Goal: Task Accomplishment & Management: Complete application form

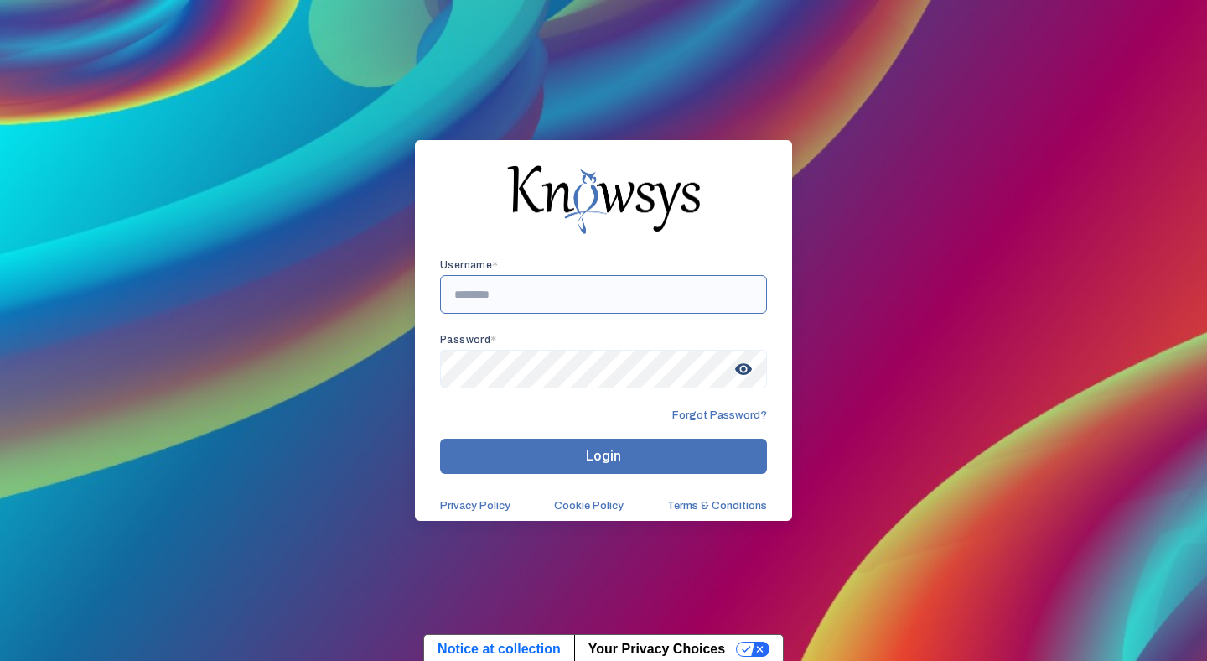
click at [542, 294] on input "text" at bounding box center [603, 294] width 327 height 39
paste input "**********"
type input "**********"
click at [745, 376] on span "visibility" at bounding box center [743, 369] width 30 height 30
click at [745, 376] on span "visibility_off" at bounding box center [743, 369] width 30 height 30
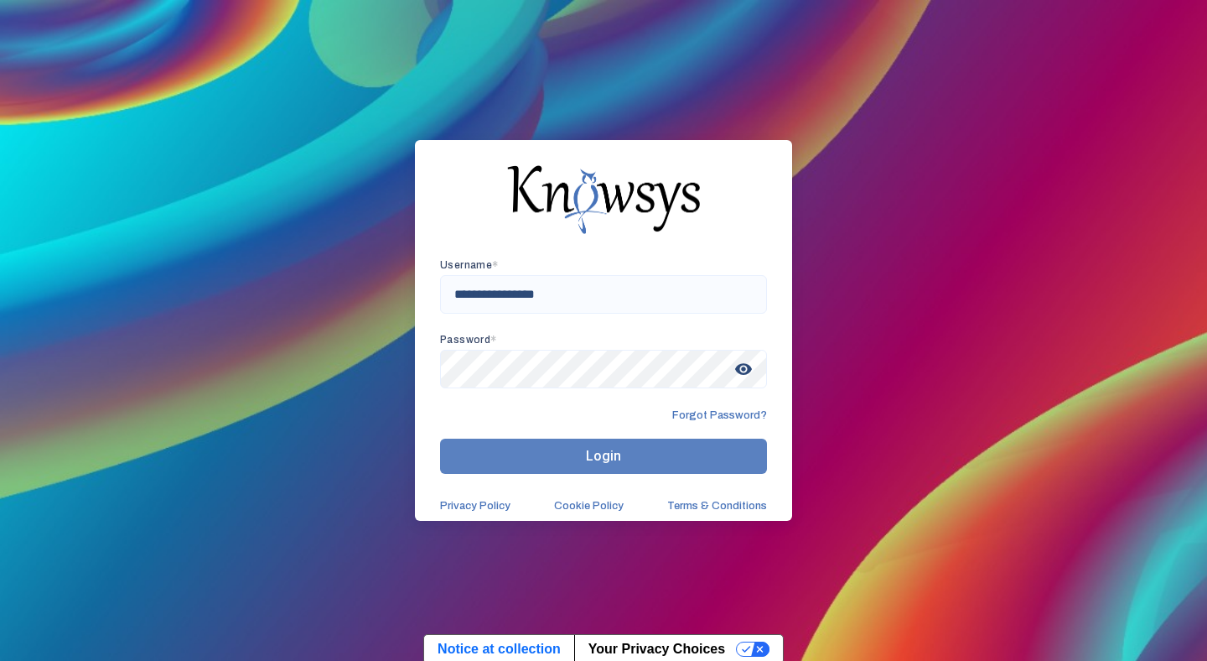
click at [656, 448] on button "Login" at bounding box center [603, 455] width 327 height 35
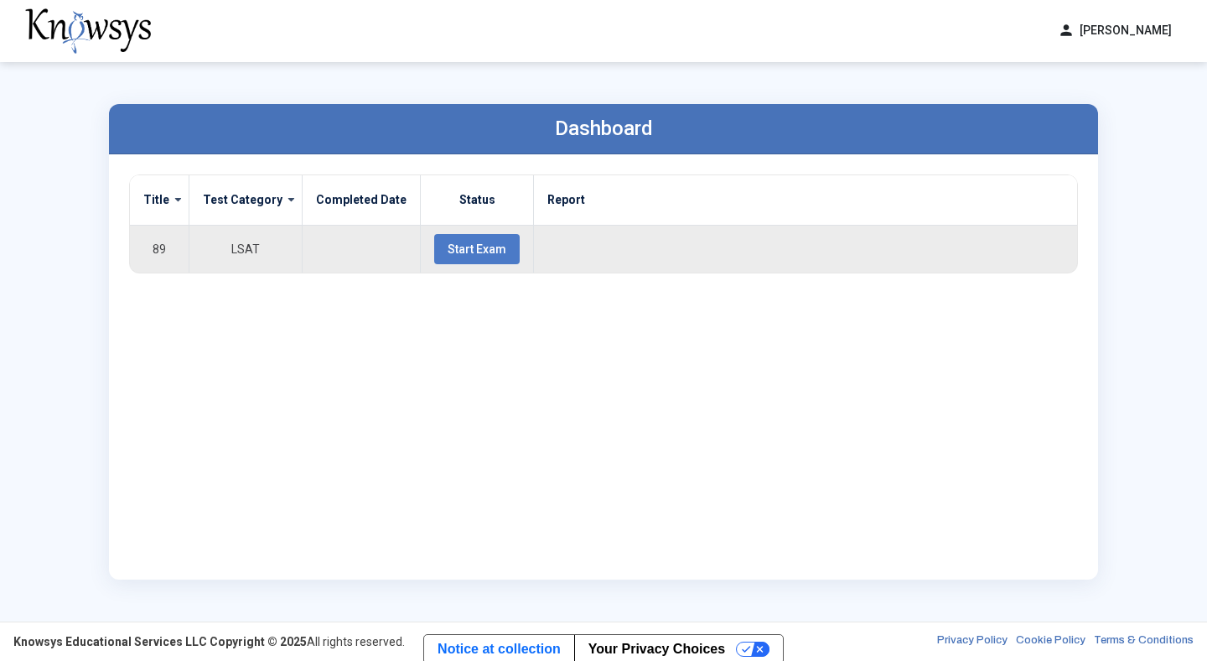
click at [454, 248] on span "Start Exam" at bounding box center [477, 248] width 59 height 13
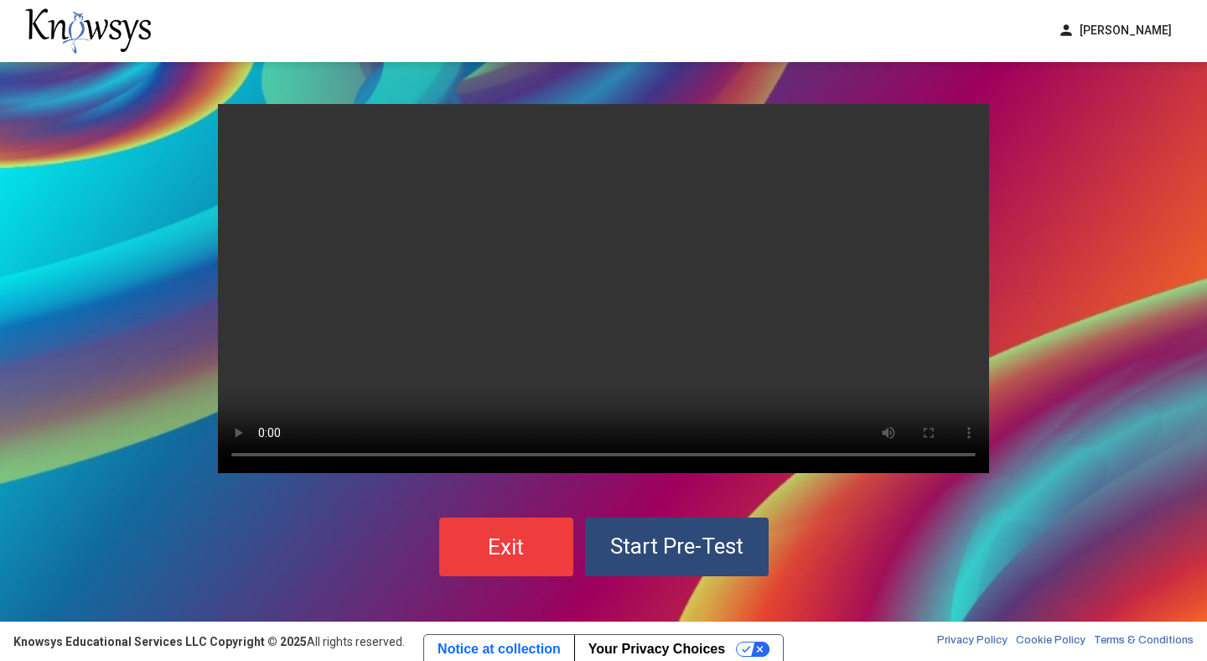
click at [454, 247] on video "Your browser does not support the video tag." at bounding box center [603, 288] width 771 height 369
click at [695, 557] on span "Start Pre-Test" at bounding box center [676, 545] width 133 height 25
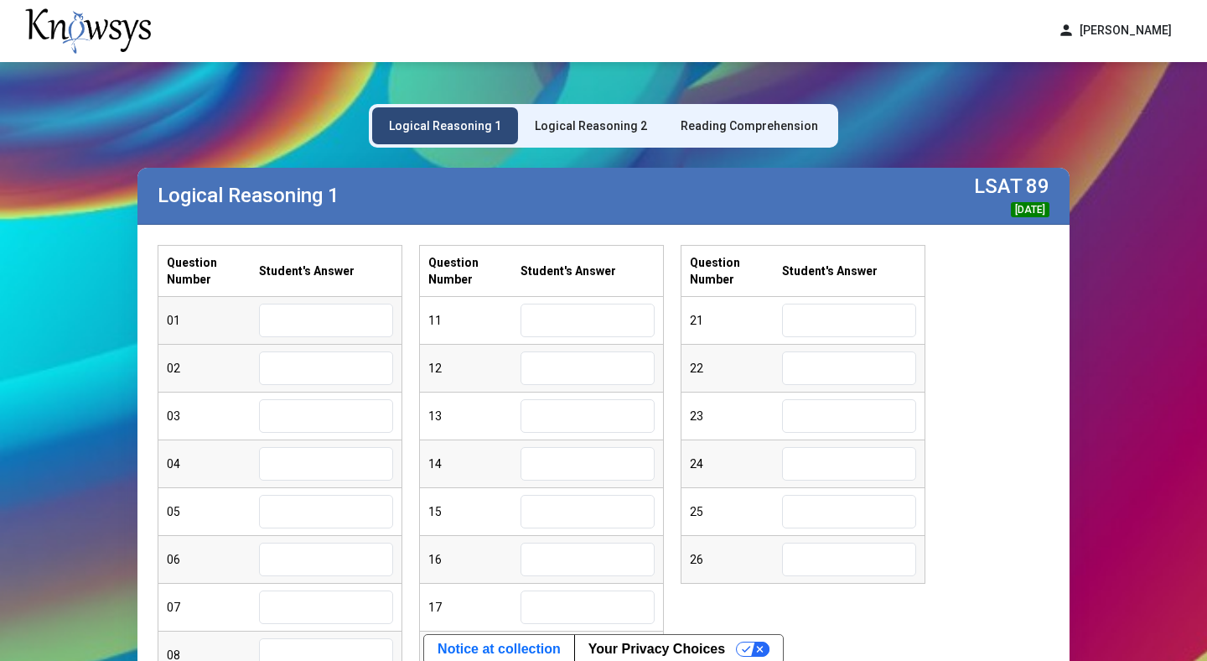
click at [287, 325] on input "text" at bounding box center [326, 320] width 134 height 34
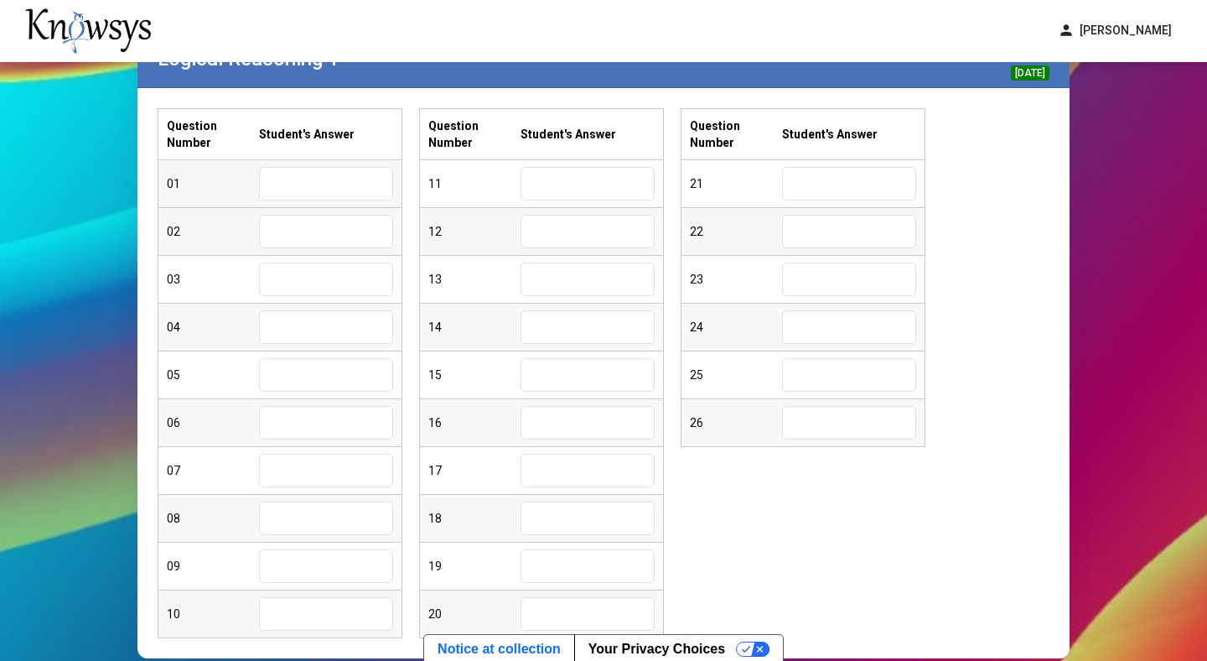
scroll to position [91, 0]
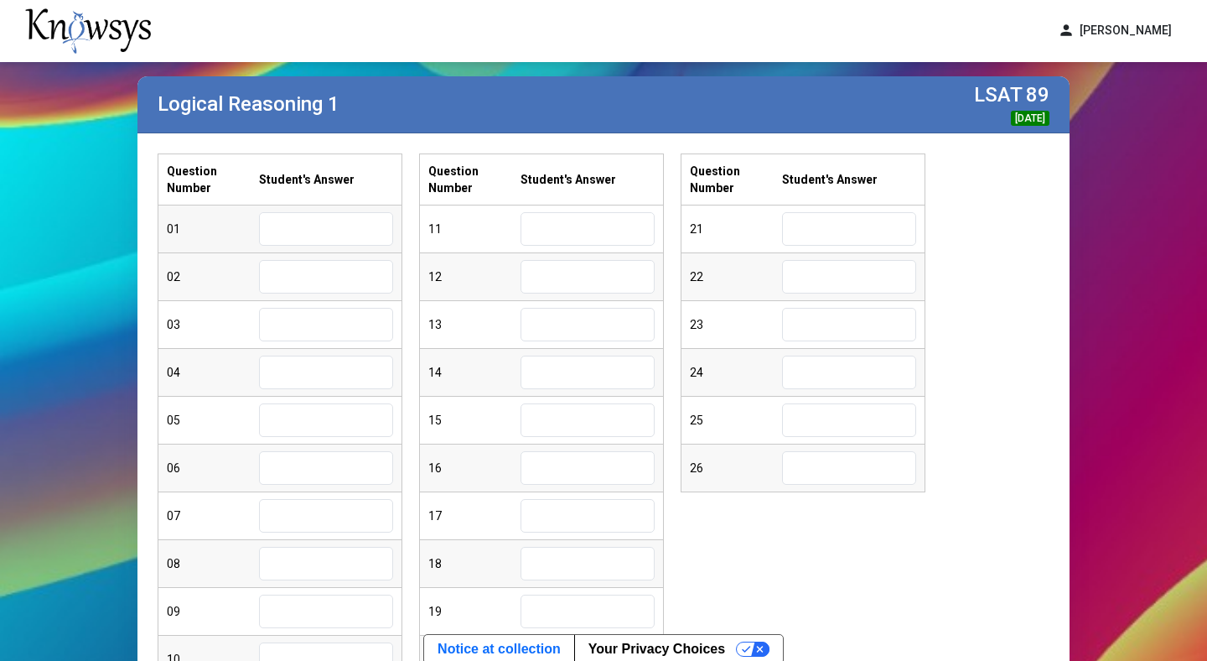
click at [298, 239] on input "text" at bounding box center [326, 229] width 134 height 34
type input "*"
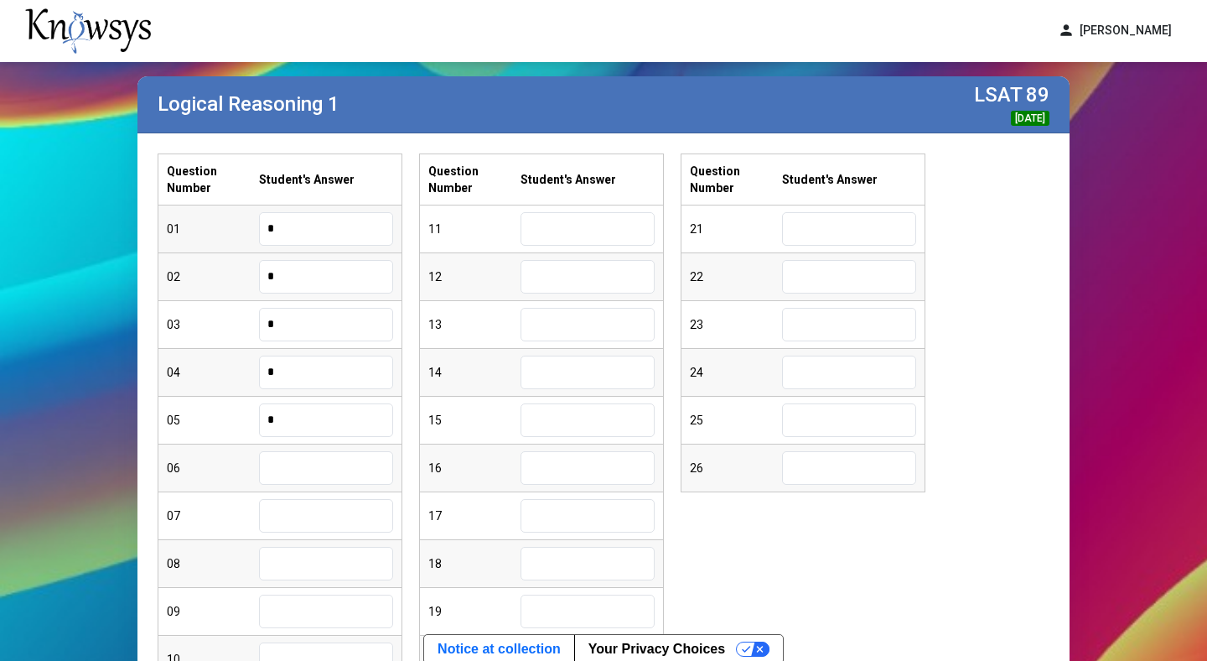
type input "*"
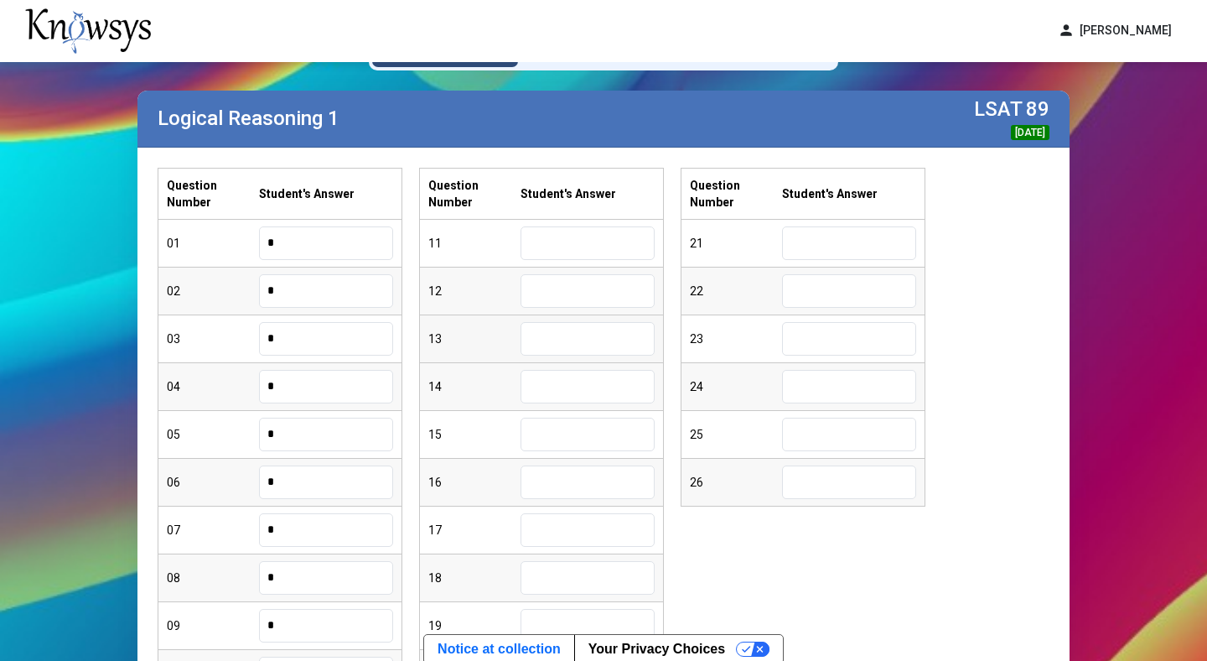
scroll to position [74, 0]
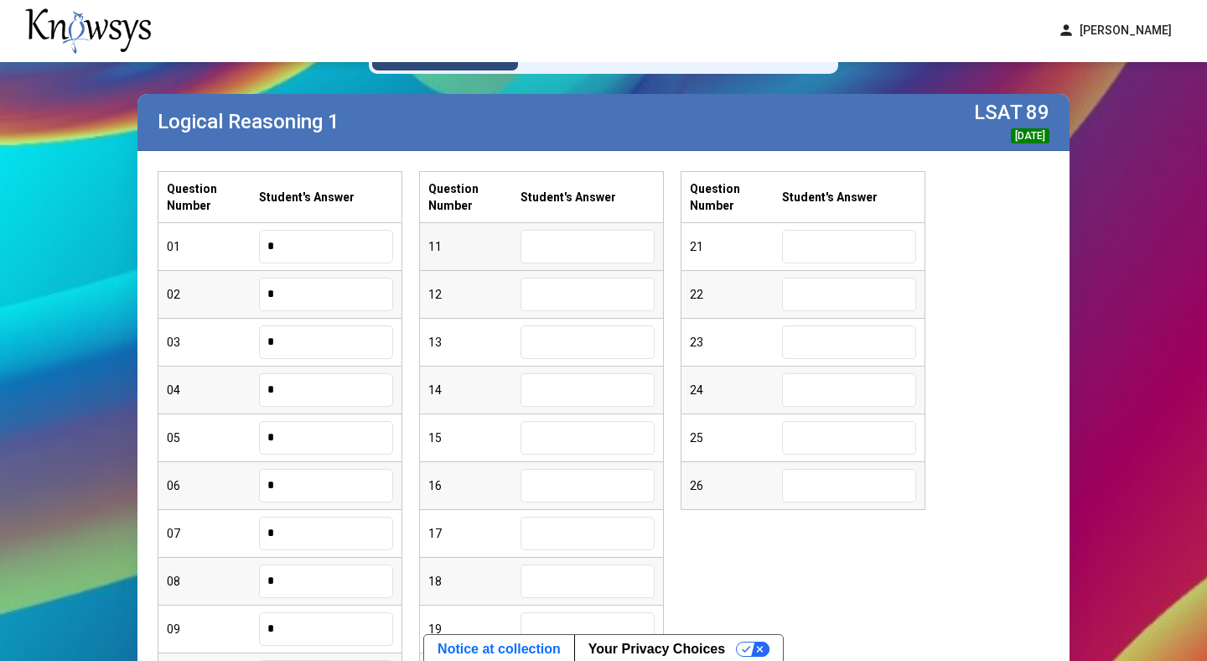
type input "*"
click at [583, 250] on input "text" at bounding box center [588, 247] width 134 height 34
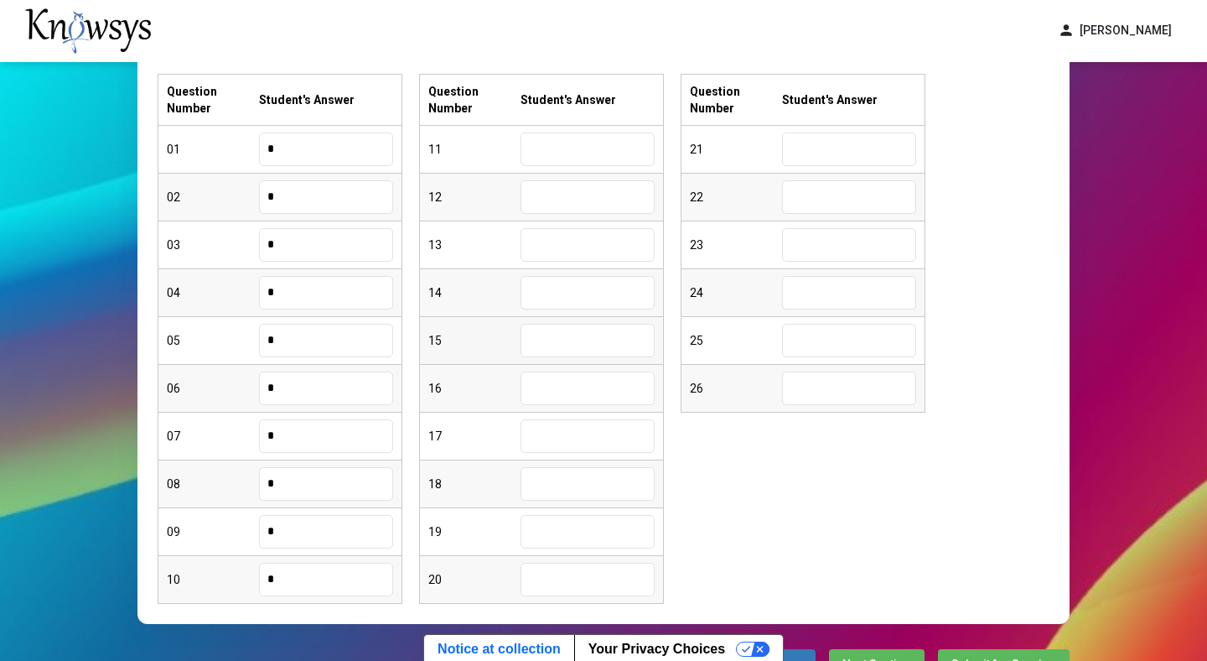
scroll to position [151, 0]
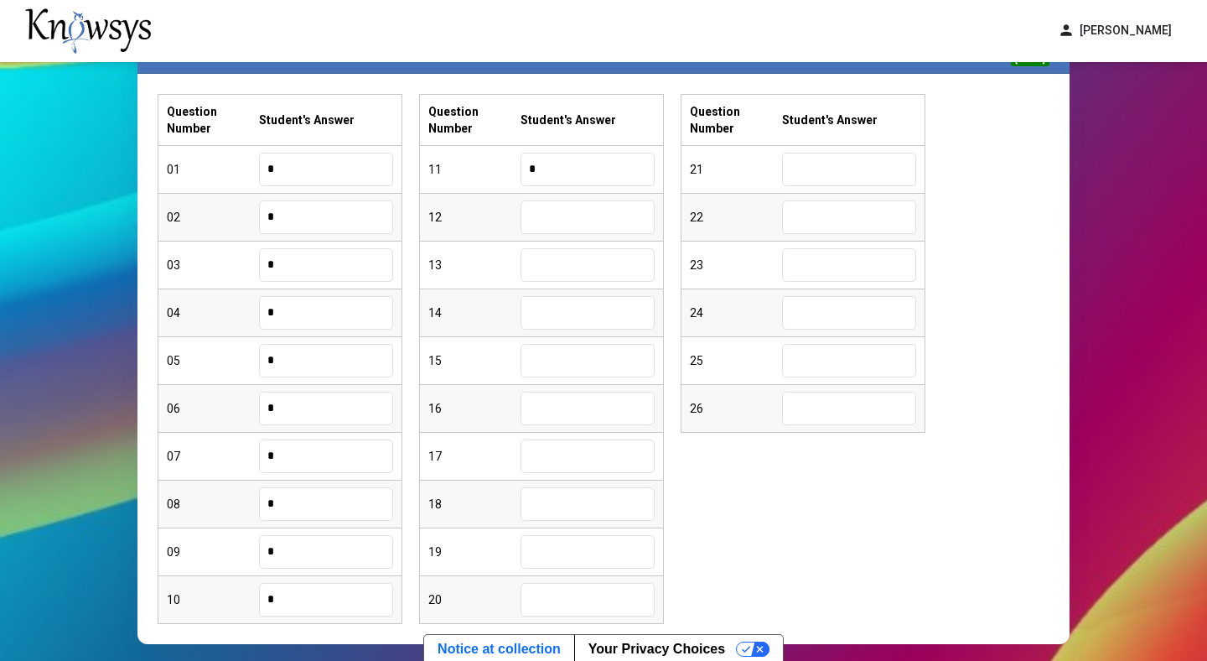
type input "*"
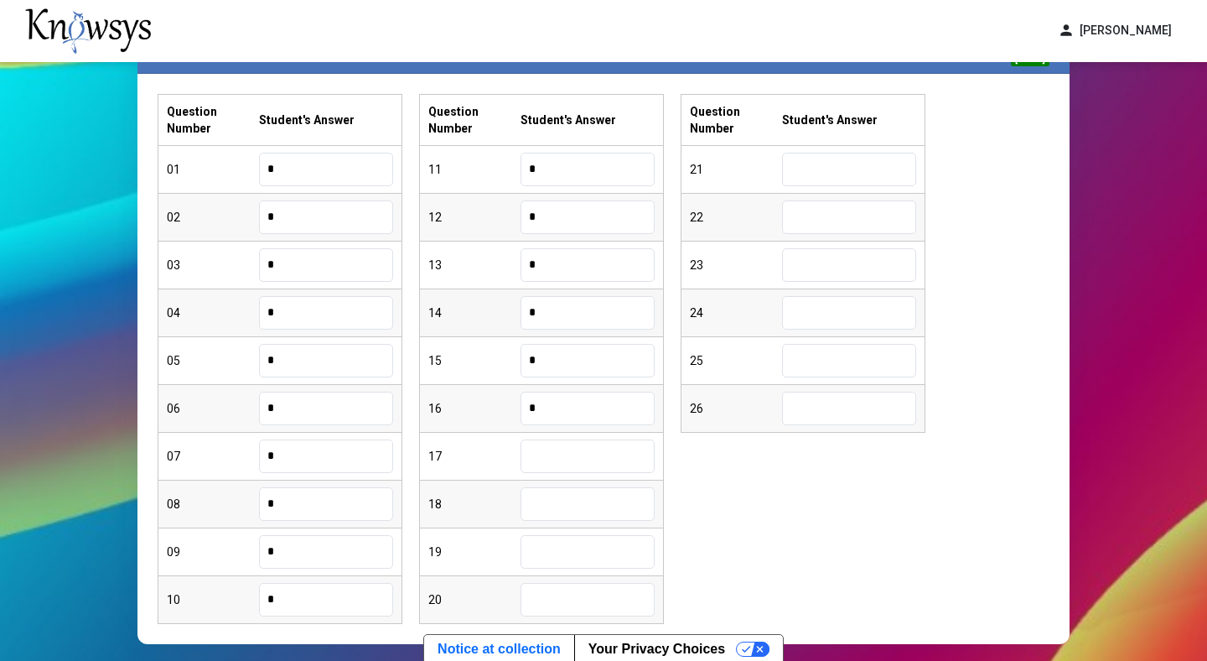
type input "*"
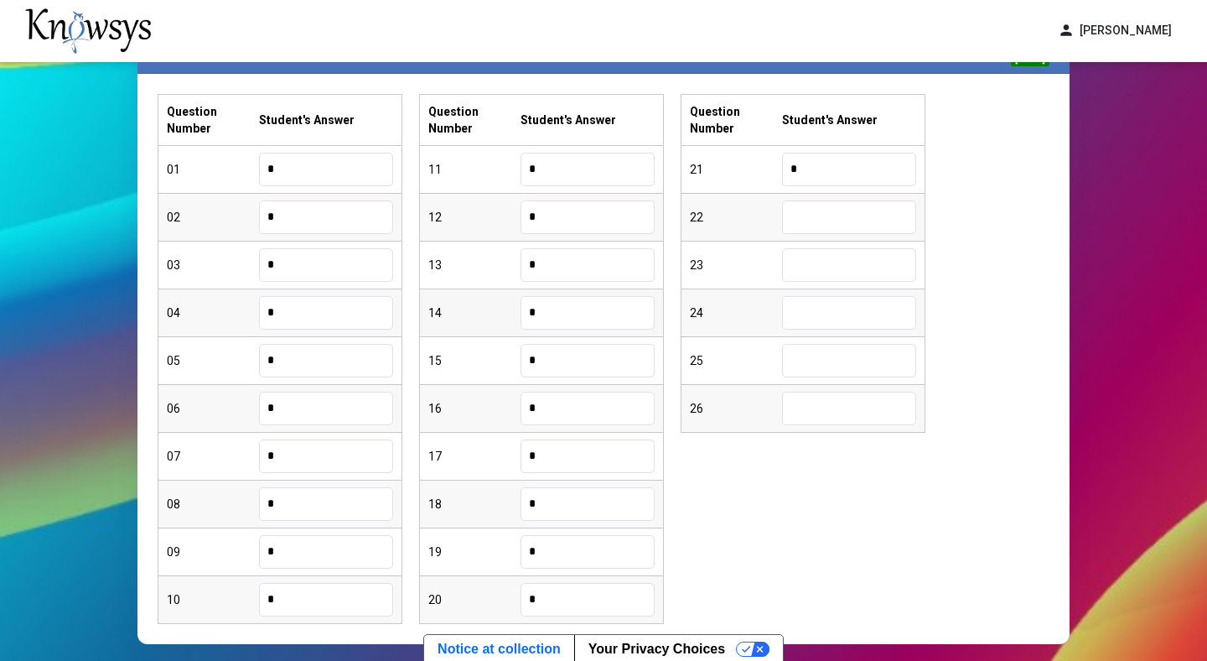
type input "*"
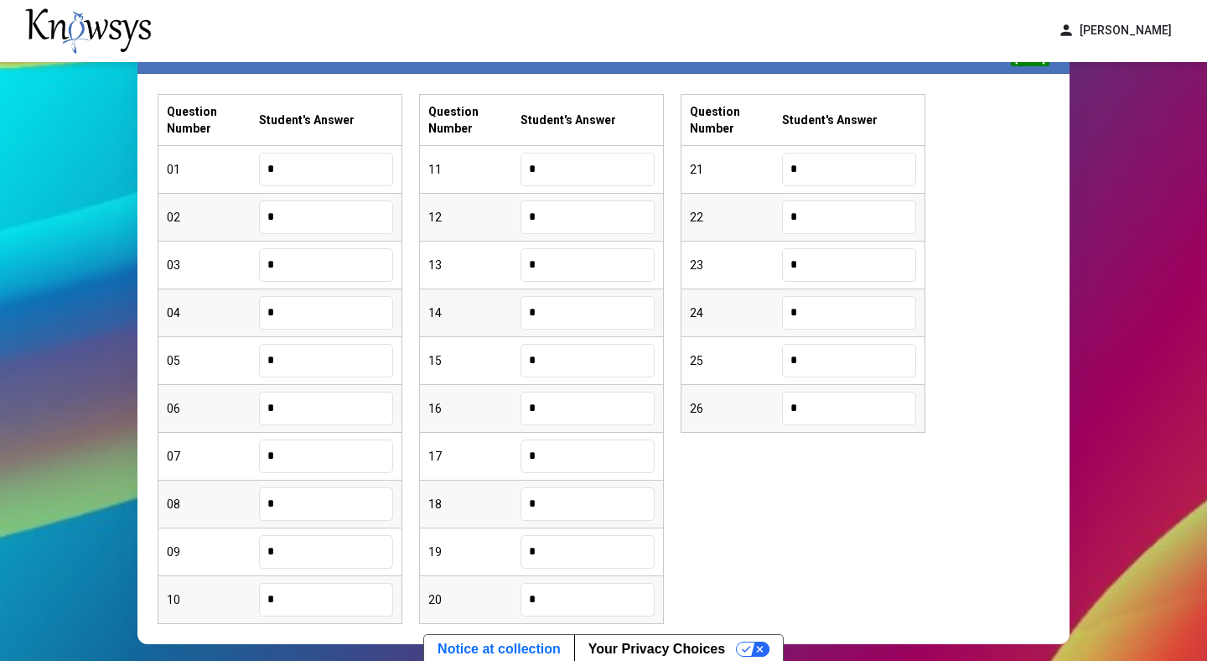
scroll to position [270, 0]
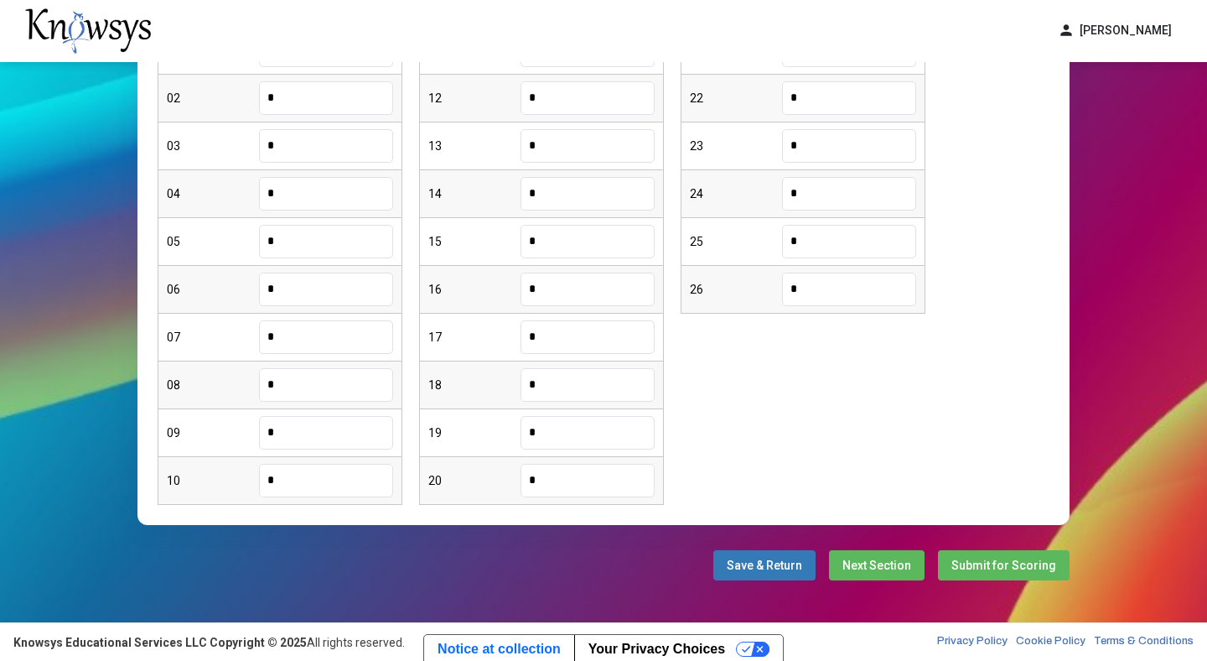
type input "*"
click at [898, 564] on span "Next Section" at bounding box center [876, 564] width 69 height 13
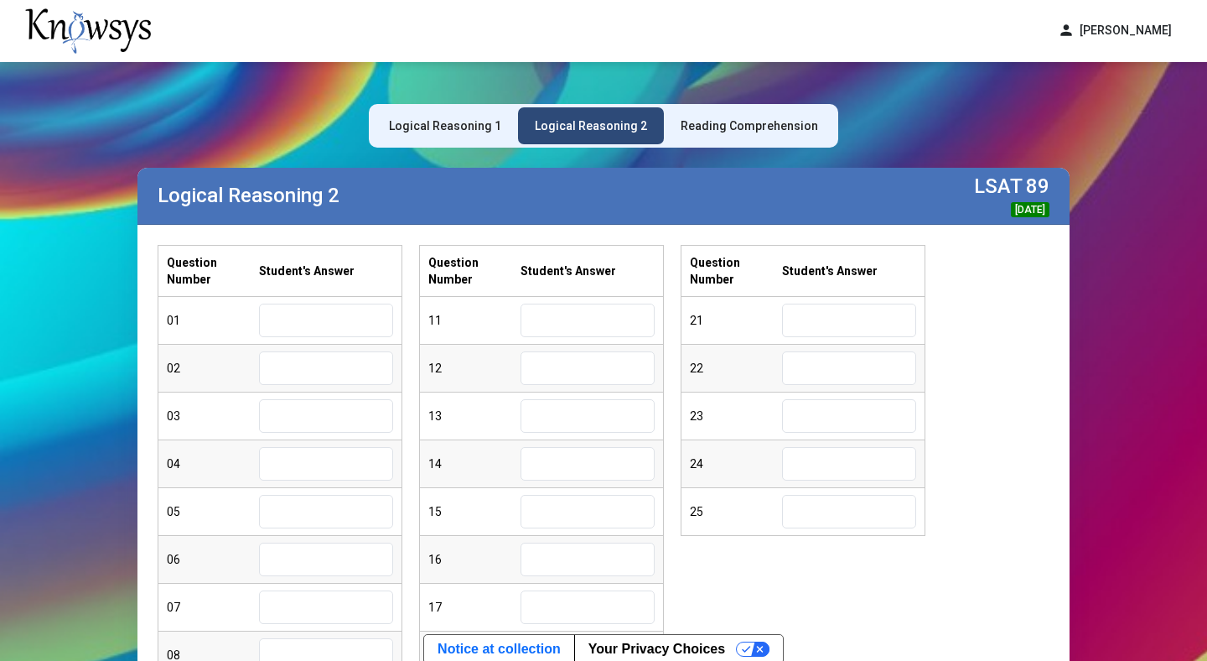
click at [754, 136] on div "Reading Comprehension" at bounding box center [749, 125] width 171 height 37
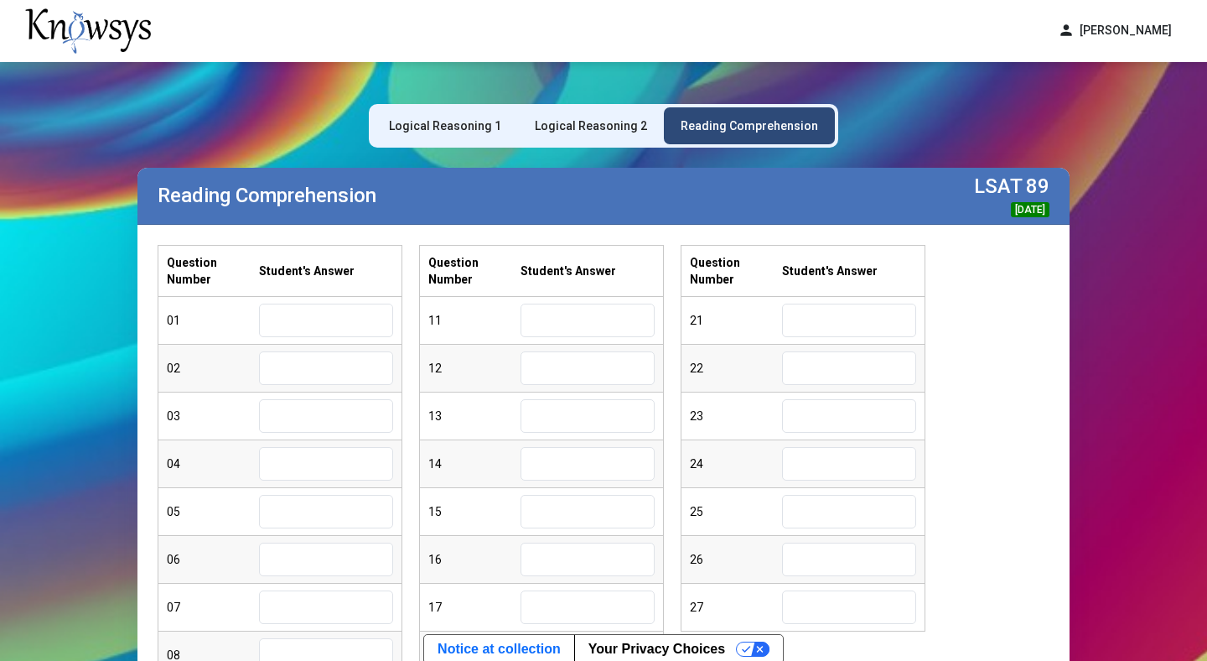
click at [583, 130] on div "Logical Reasoning 2" at bounding box center [591, 125] width 112 height 17
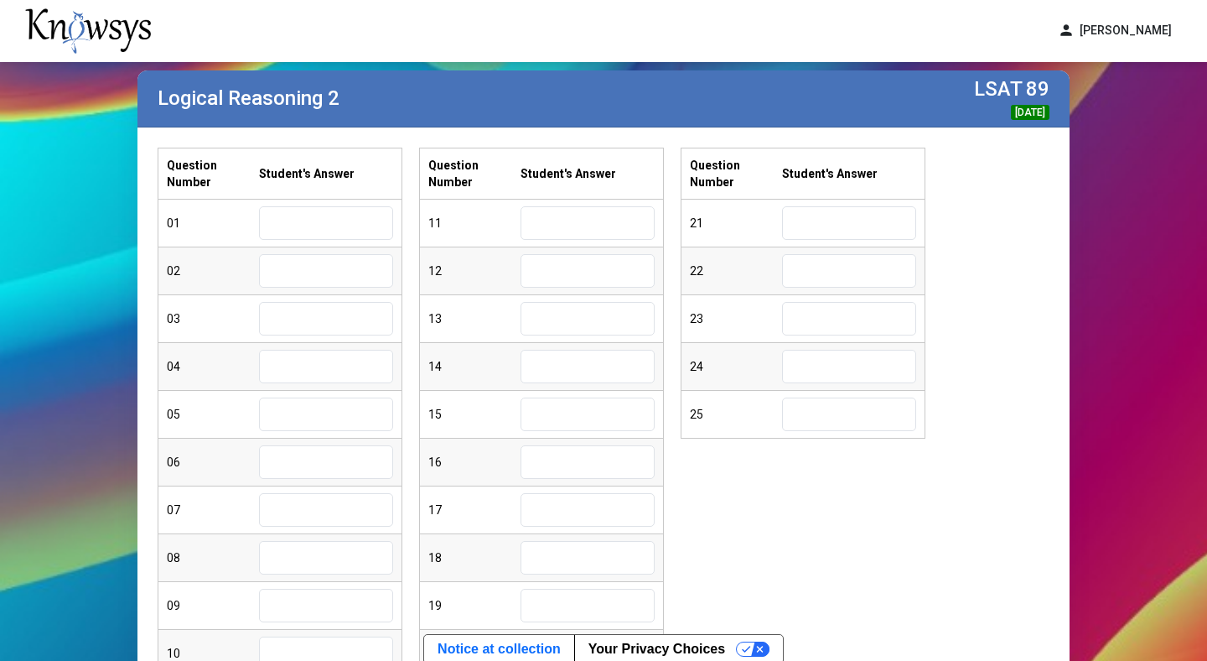
scroll to position [270, 0]
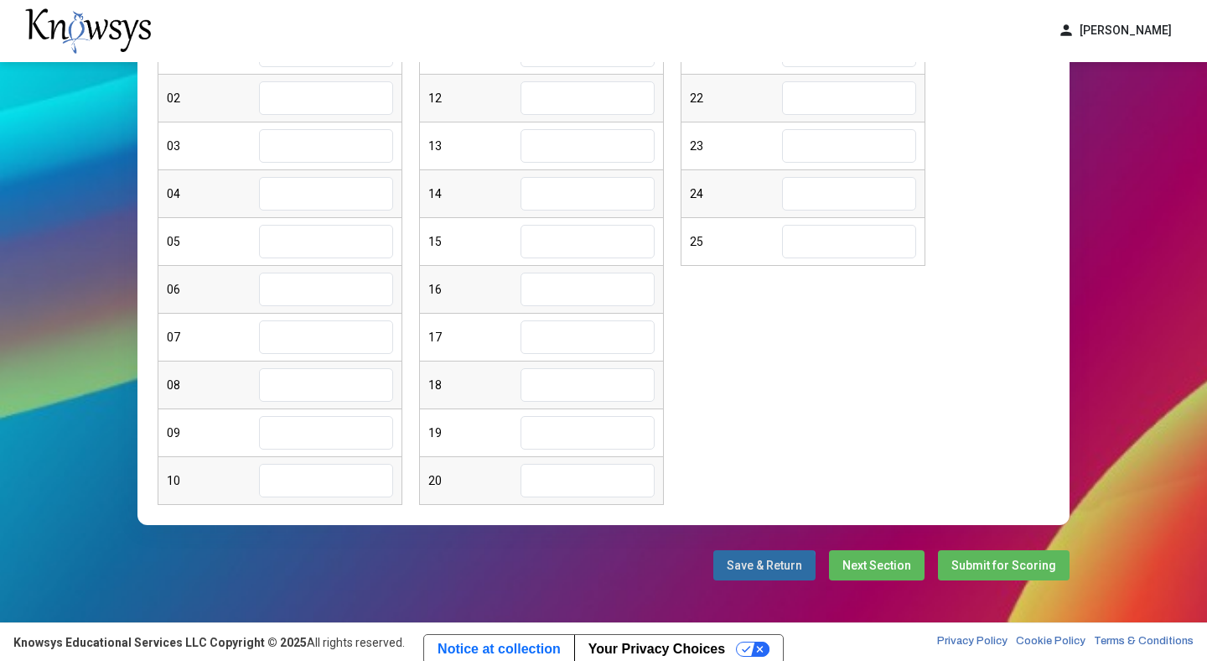
click at [745, 577] on button "Save & Return" at bounding box center [764, 565] width 102 height 30
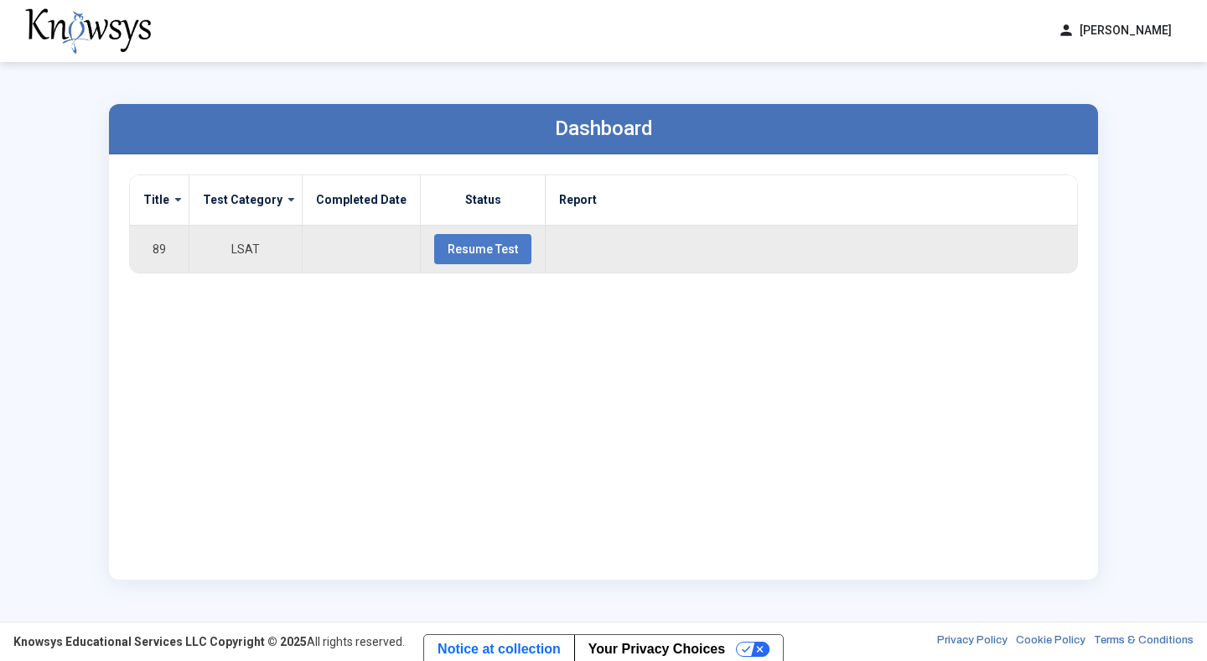
click at [442, 258] on button "Resume Test" at bounding box center [482, 249] width 97 height 30
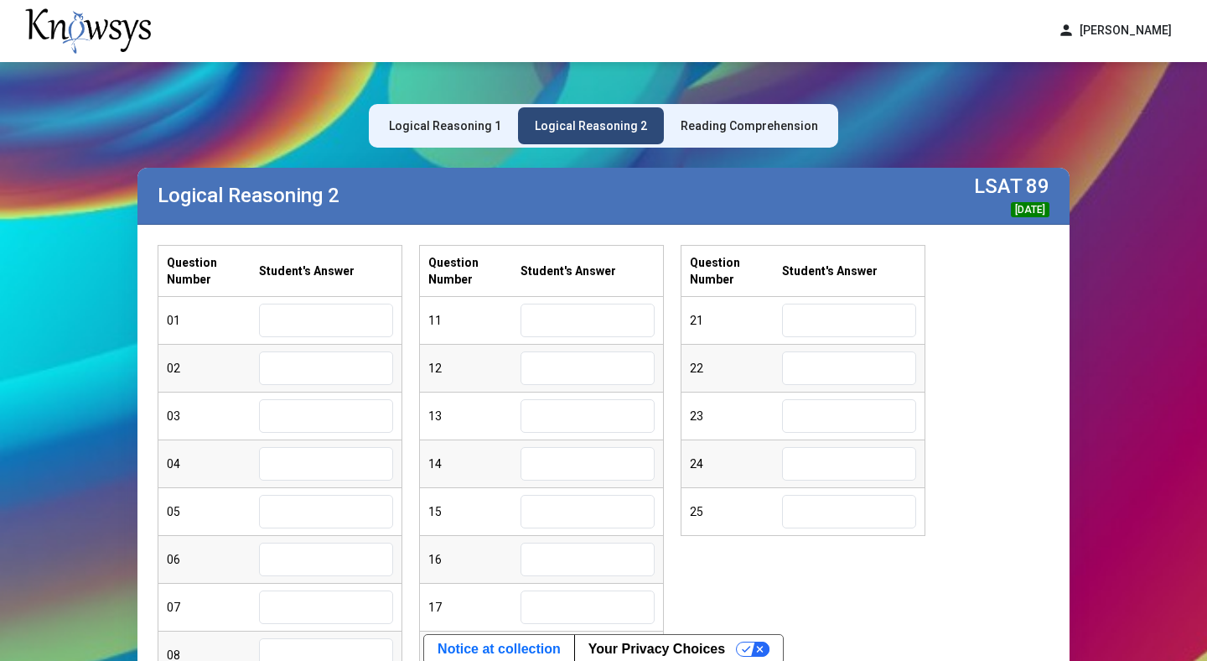
click at [484, 125] on div "Logical Reasoning 1" at bounding box center [445, 125] width 112 height 17
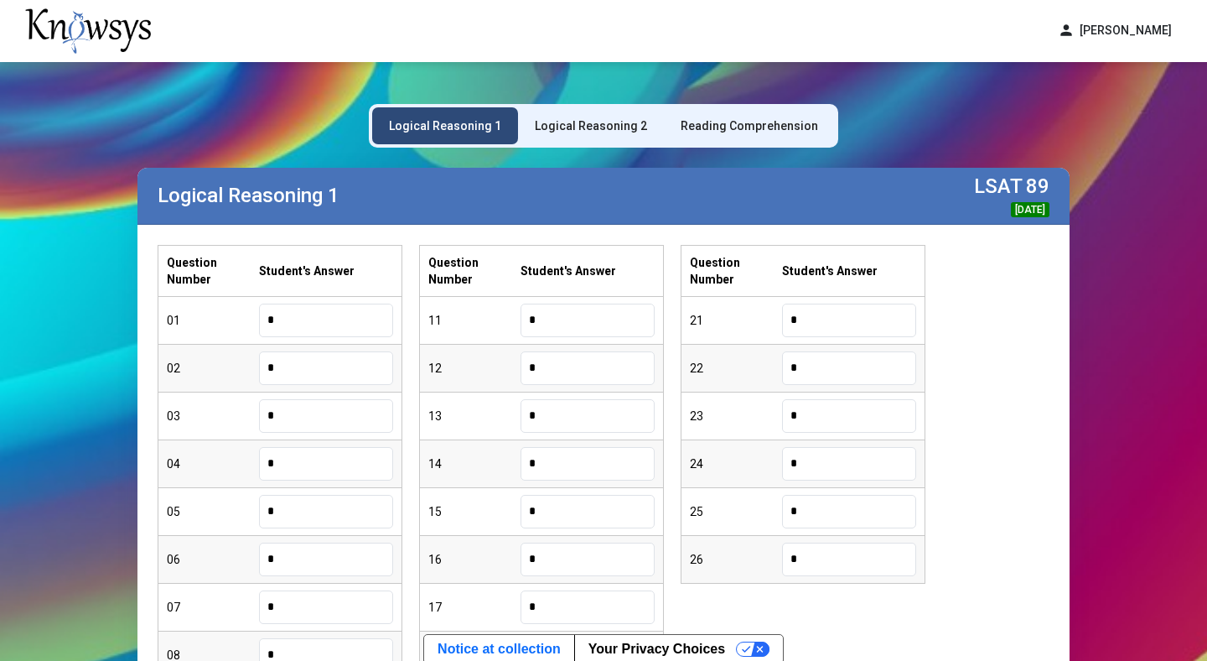
click at [727, 130] on div "Reading Comprehension" at bounding box center [749, 125] width 137 height 17
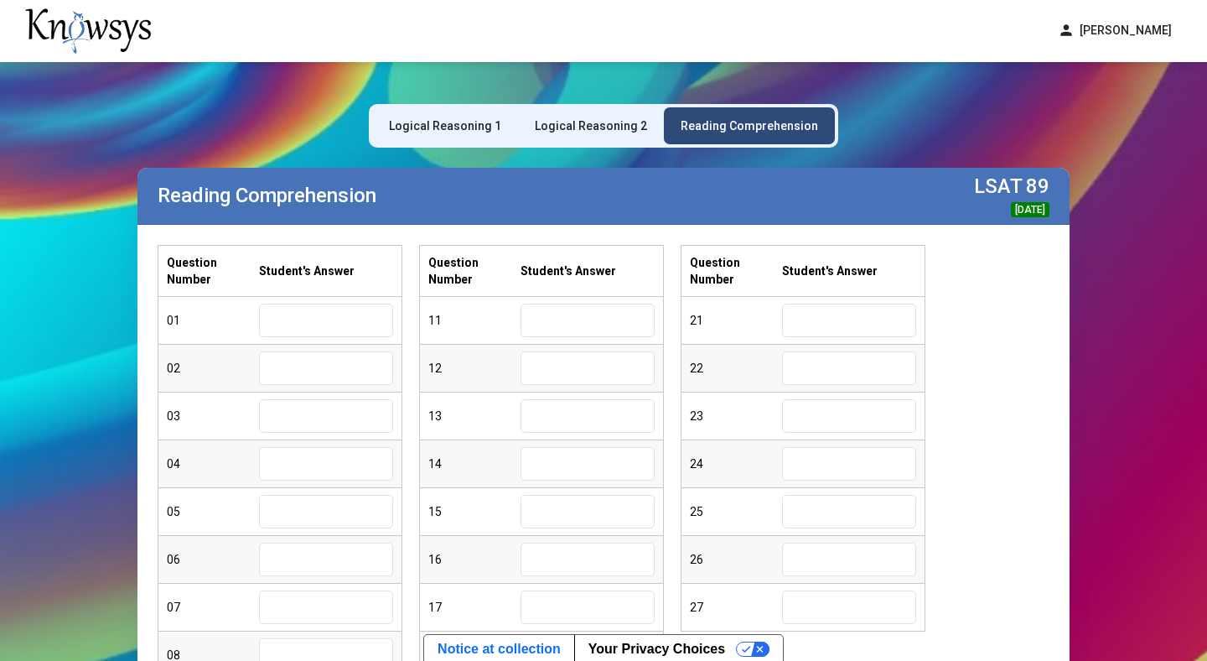
click at [614, 120] on div "Logical Reasoning 2" at bounding box center [591, 125] width 112 height 17
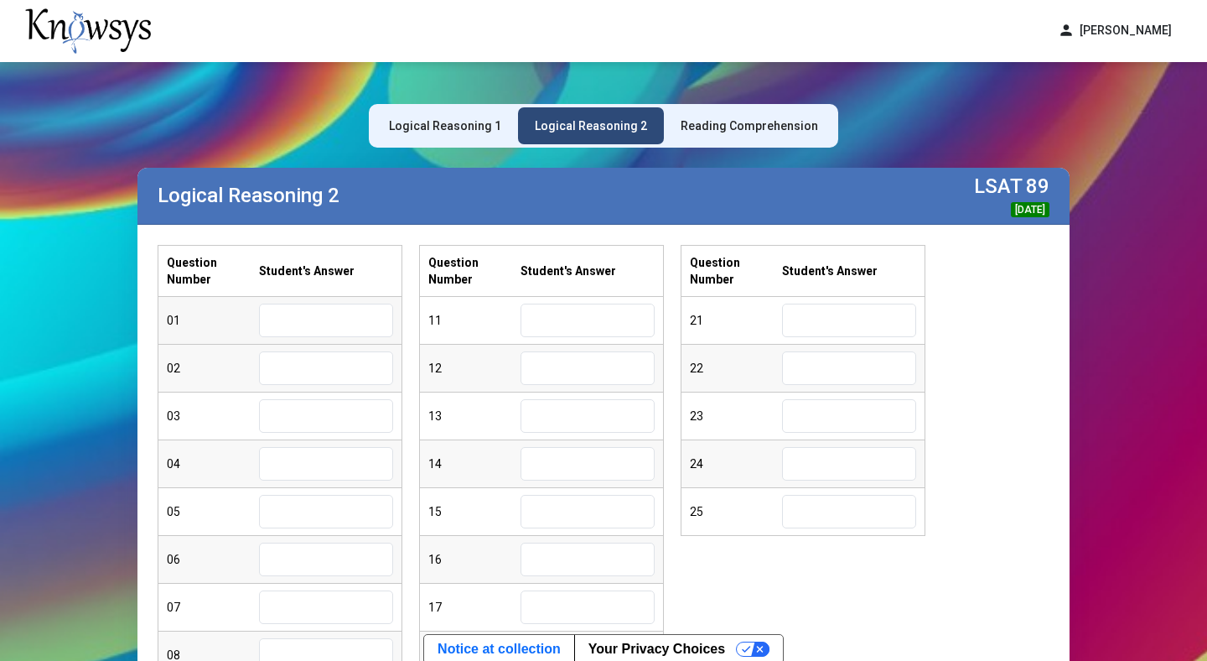
click at [327, 329] on input "text" at bounding box center [326, 320] width 134 height 34
type input "*"
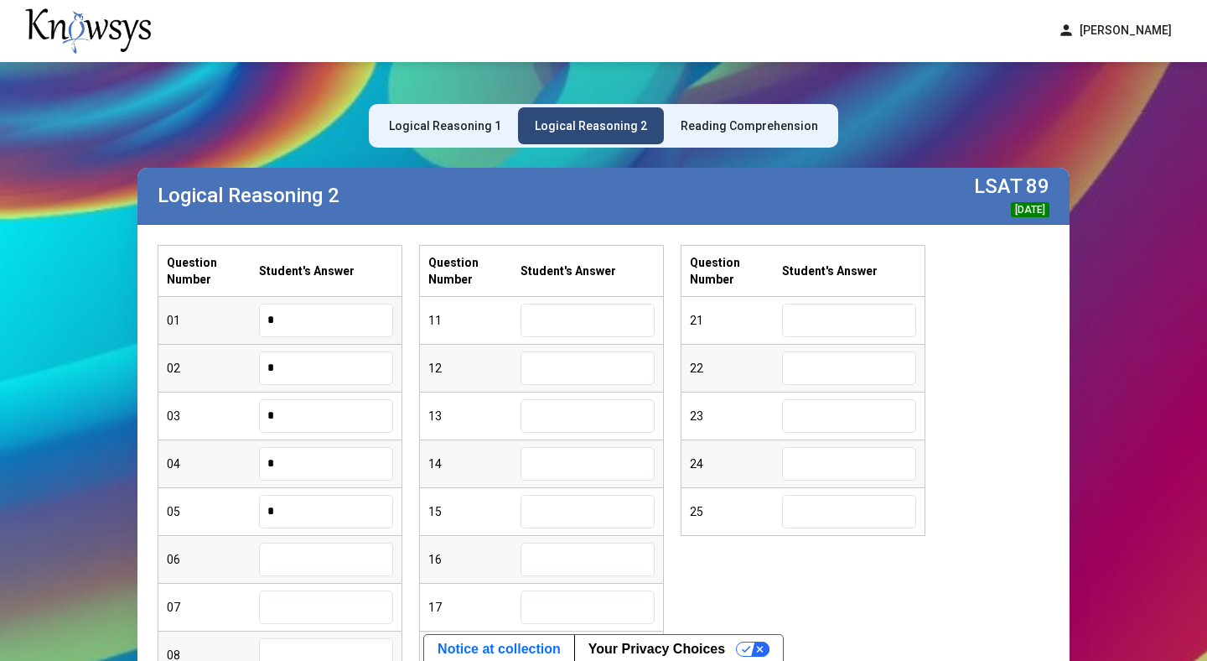
type input "*"
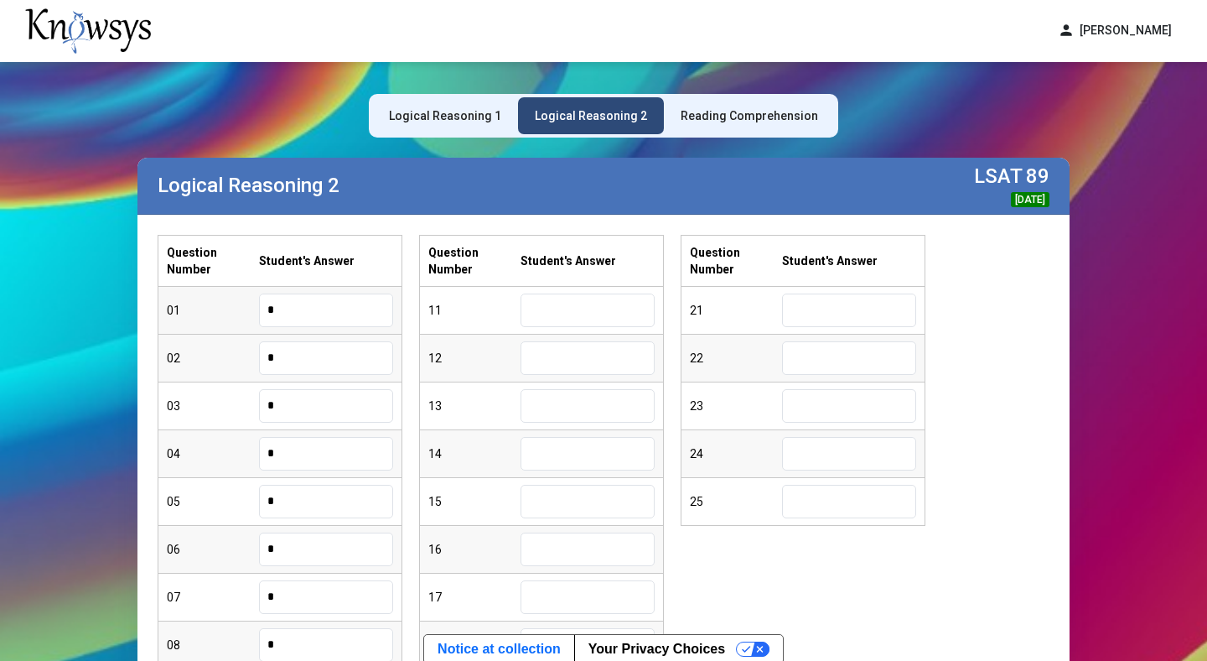
type input "*"
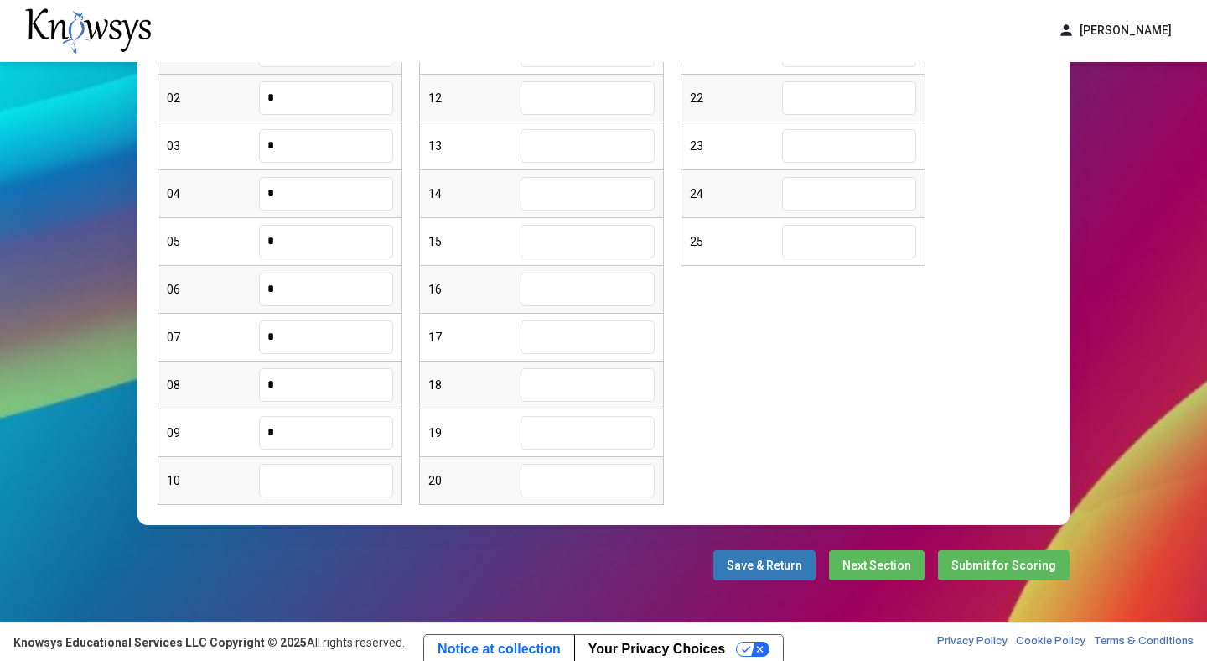
type input "*"
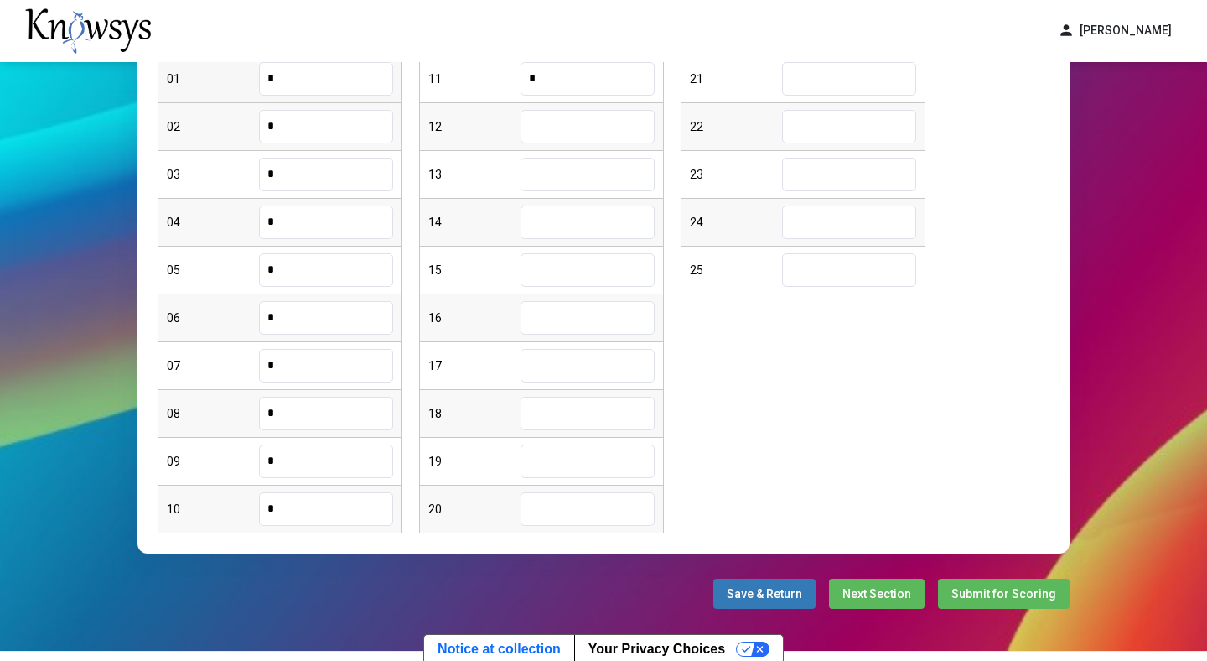
type input "*"
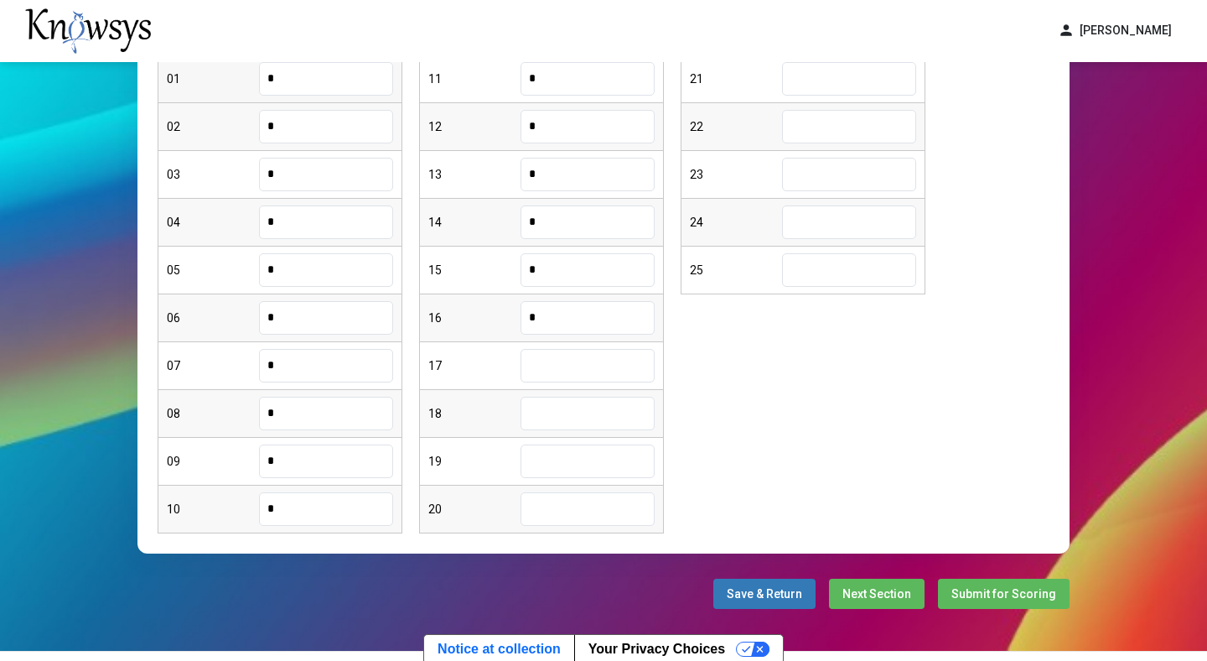
type input "*"
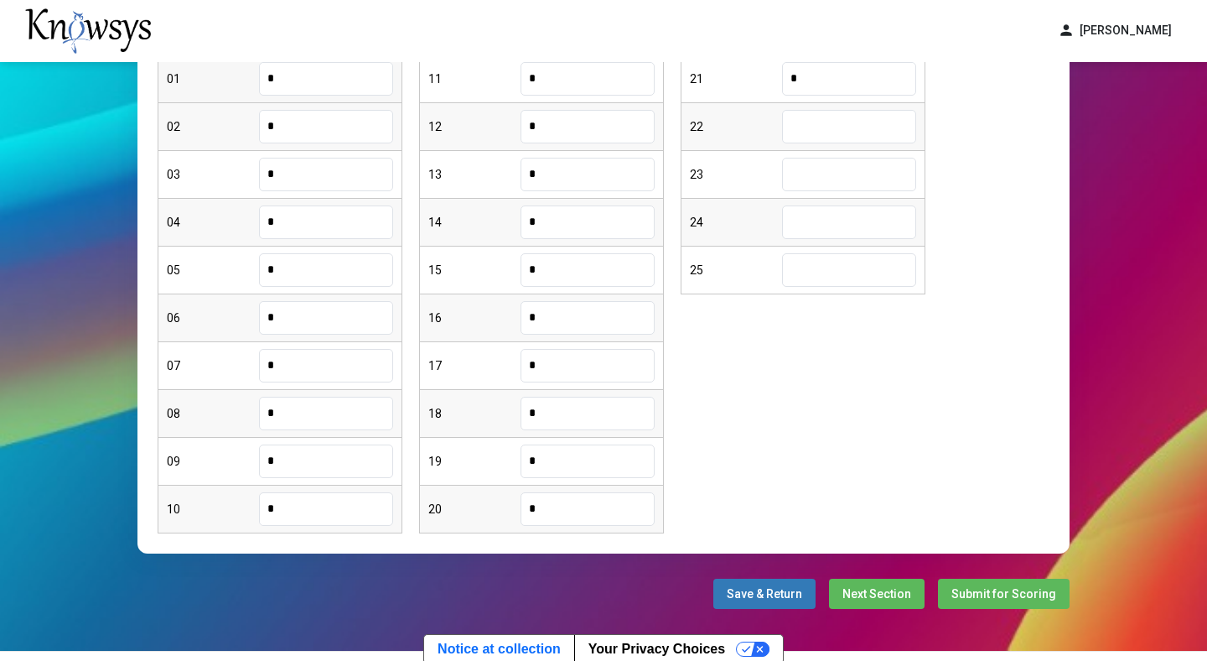
type input "*"
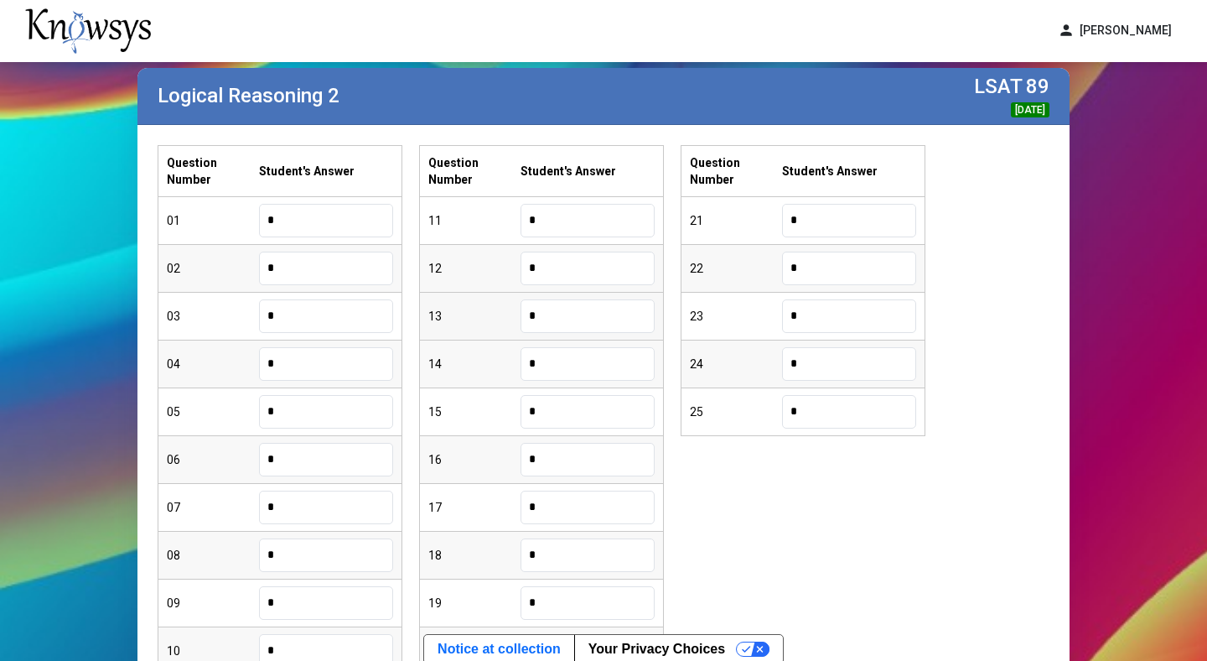
scroll to position [0, 0]
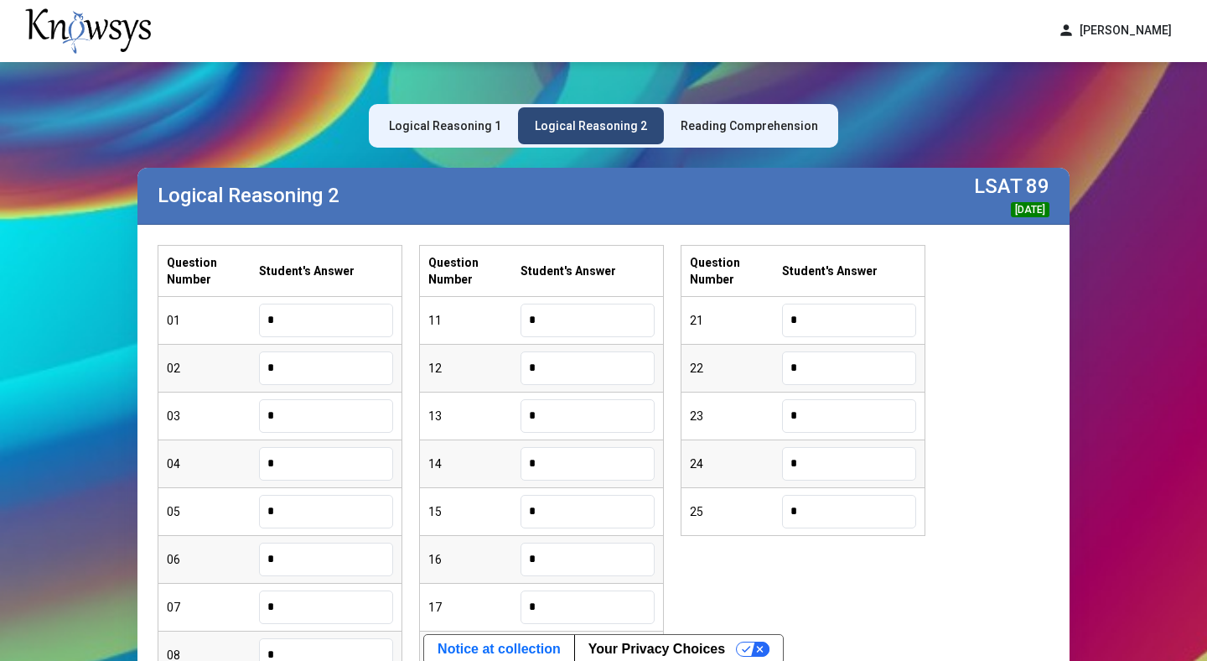
type input "*"
click at [729, 122] on div "Reading Comprehension" at bounding box center [749, 125] width 137 height 17
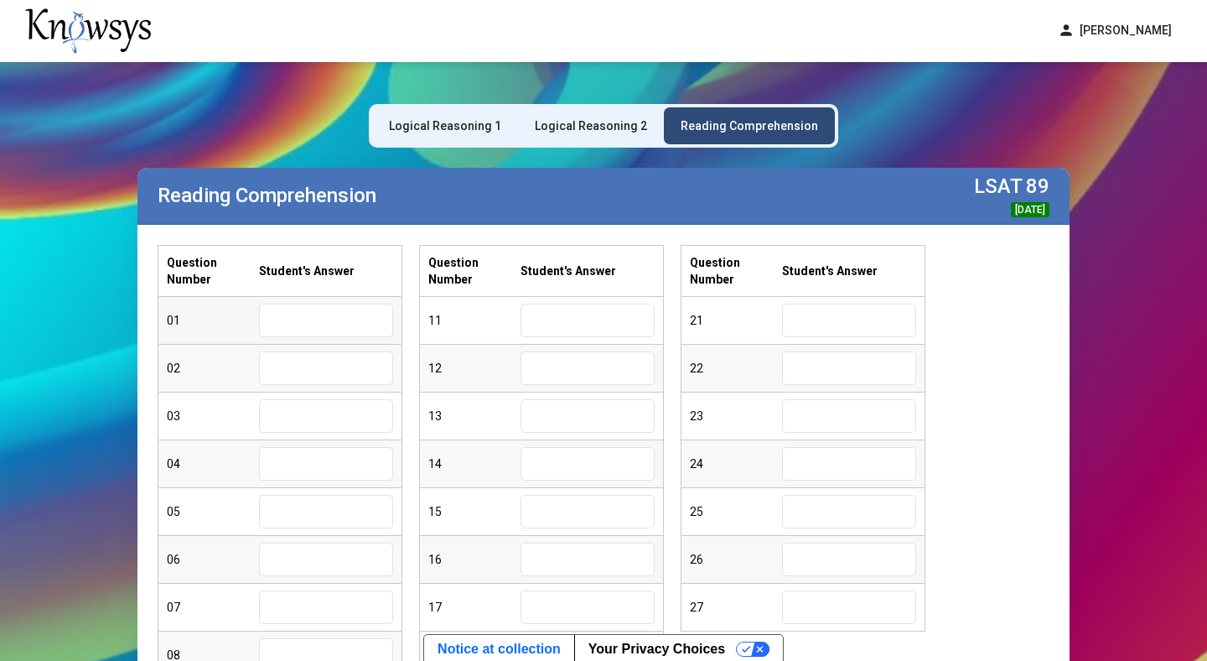
click at [303, 333] on input "text" at bounding box center [326, 320] width 134 height 34
type input "*"
click at [301, 381] on input "text" at bounding box center [326, 368] width 134 height 34
type input "*"
click at [354, 421] on input "text" at bounding box center [326, 416] width 134 height 34
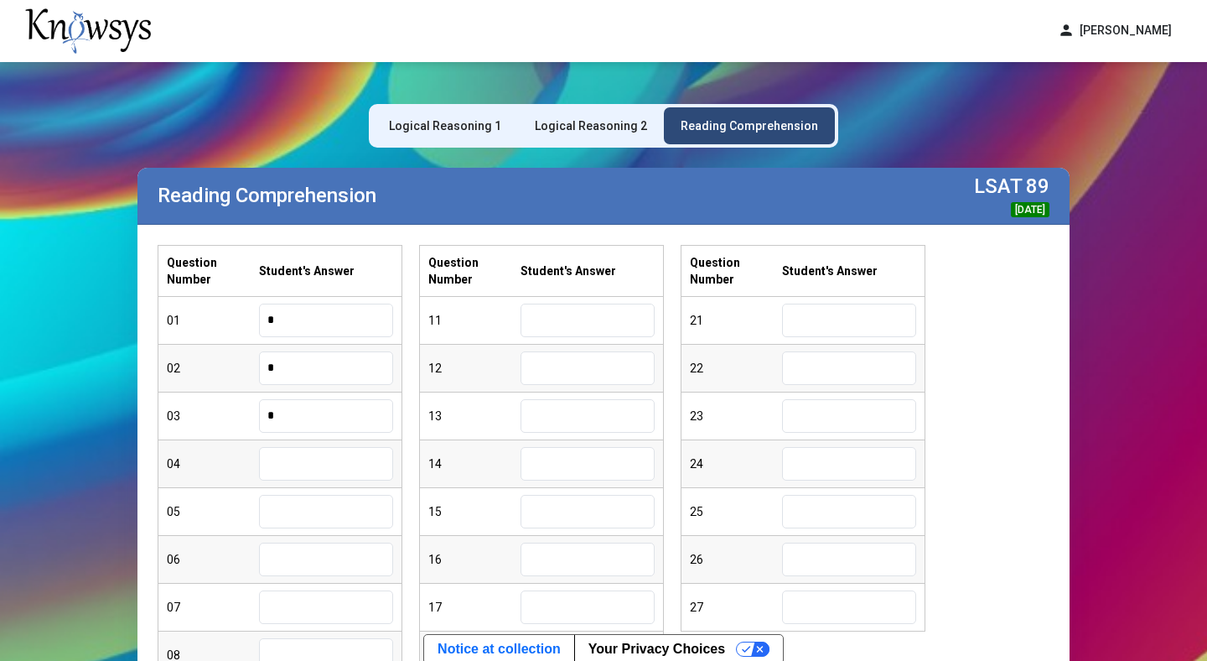
type input "*"
click at [321, 472] on input "text" at bounding box center [326, 464] width 134 height 34
type input "*"
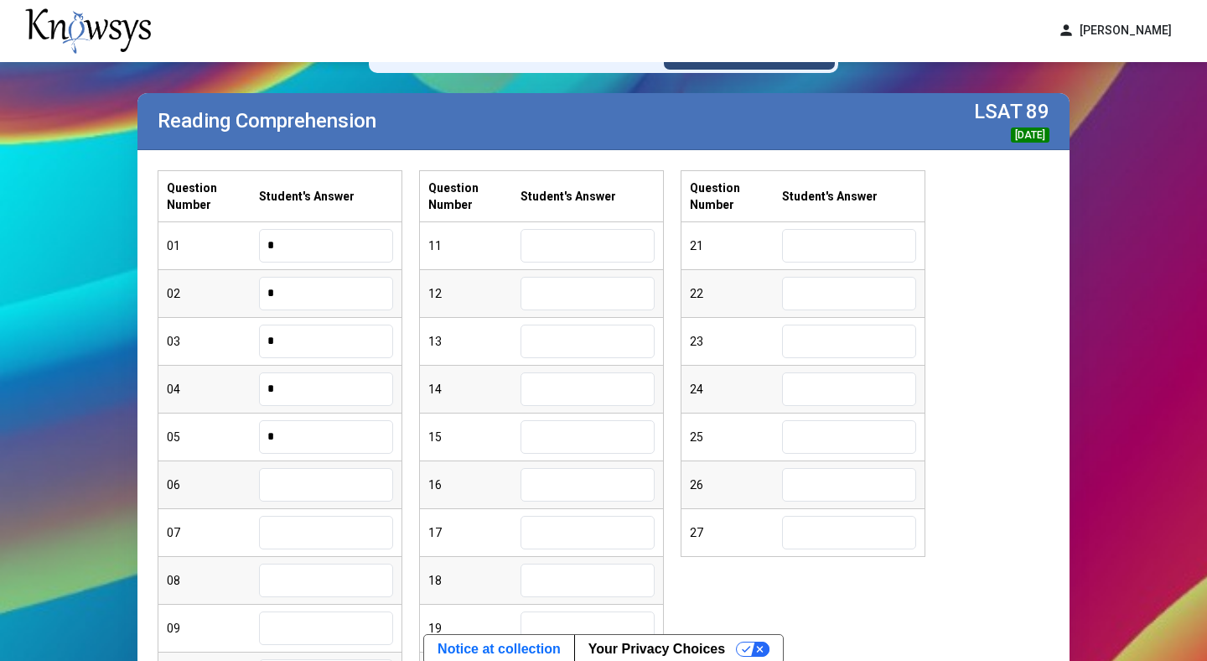
scroll to position [89, 0]
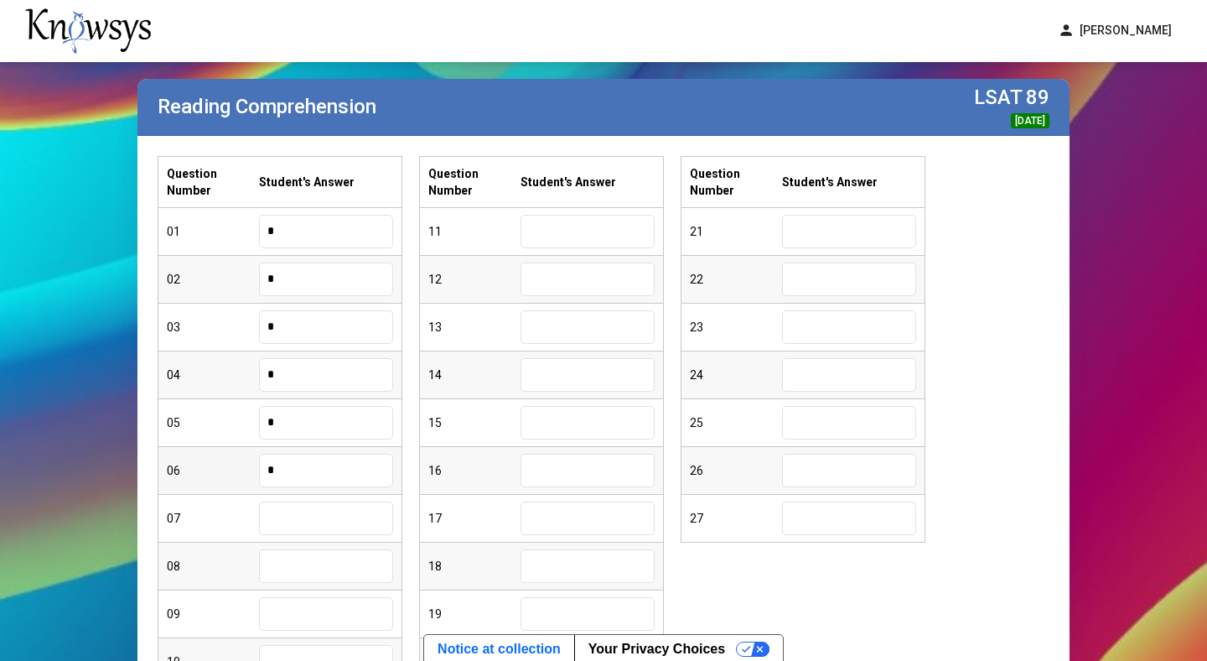
type input "*"
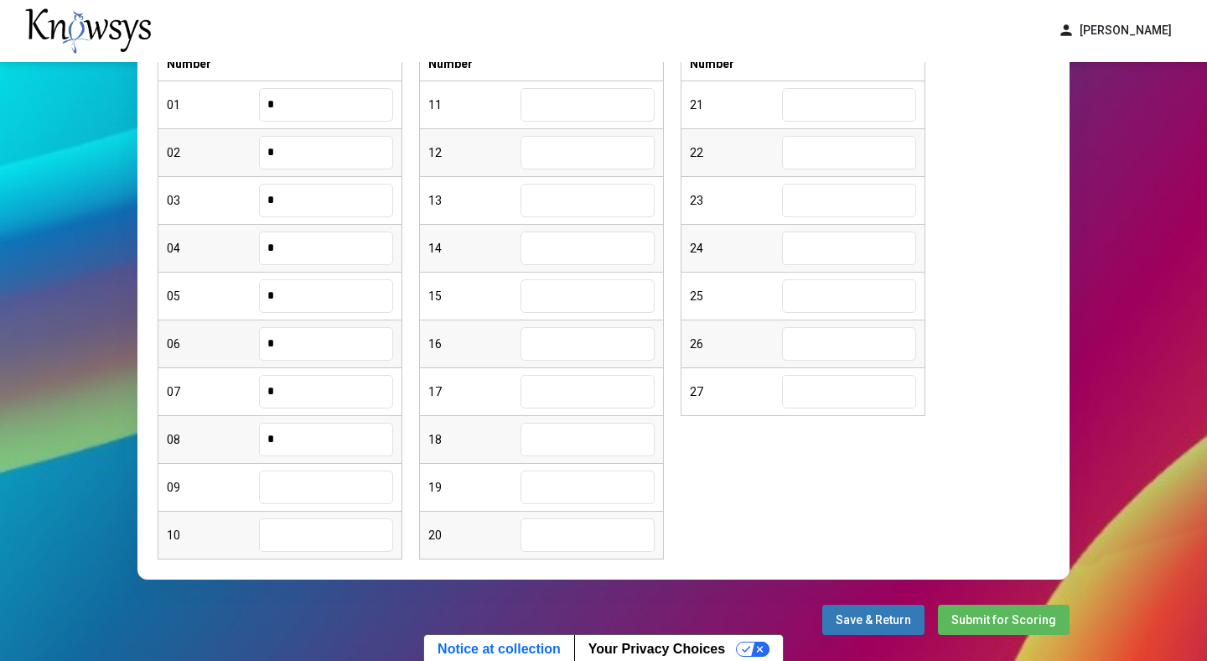
scroll to position [224, 0]
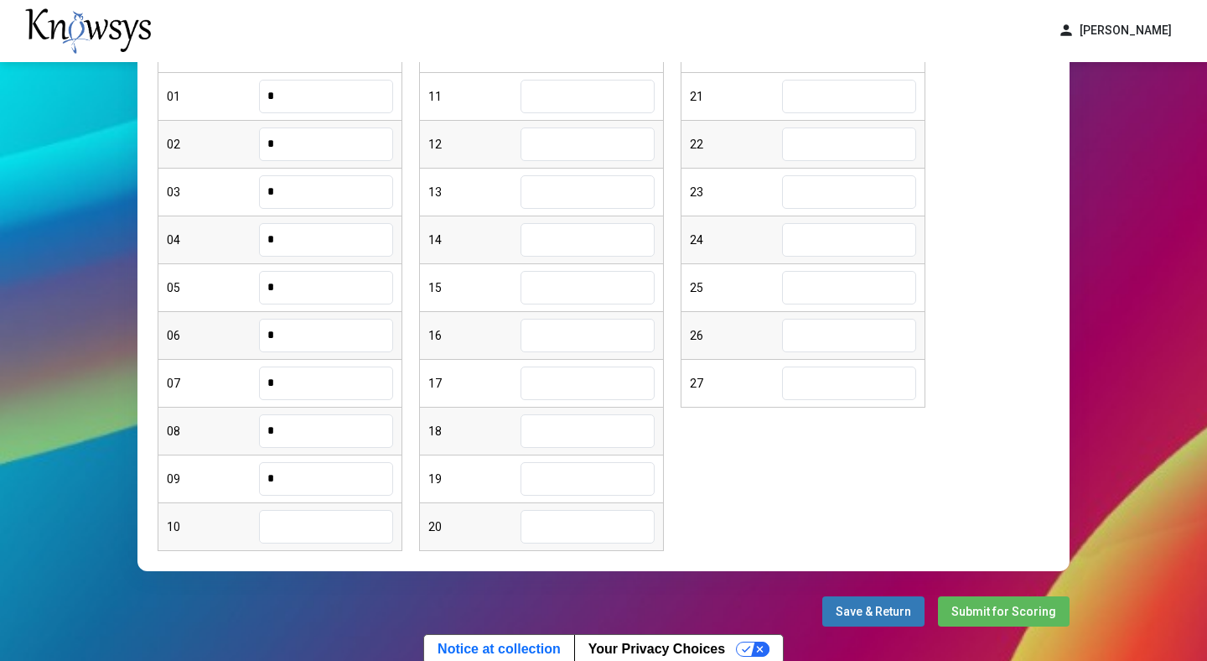
type input "*"
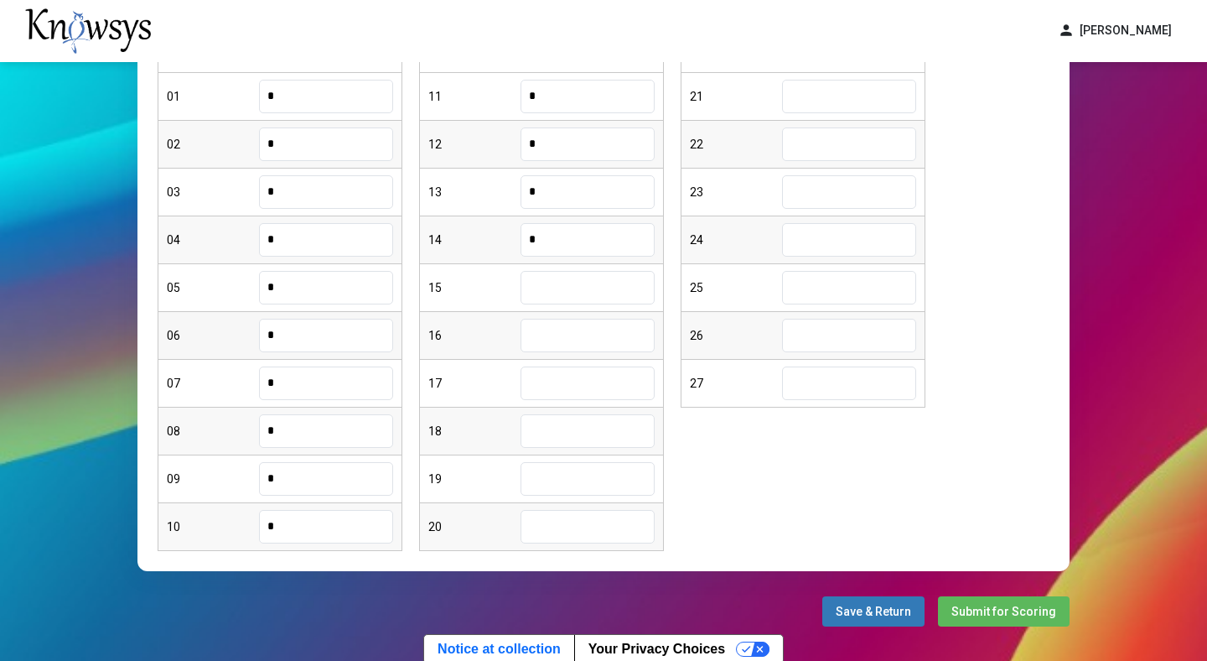
type input "*"
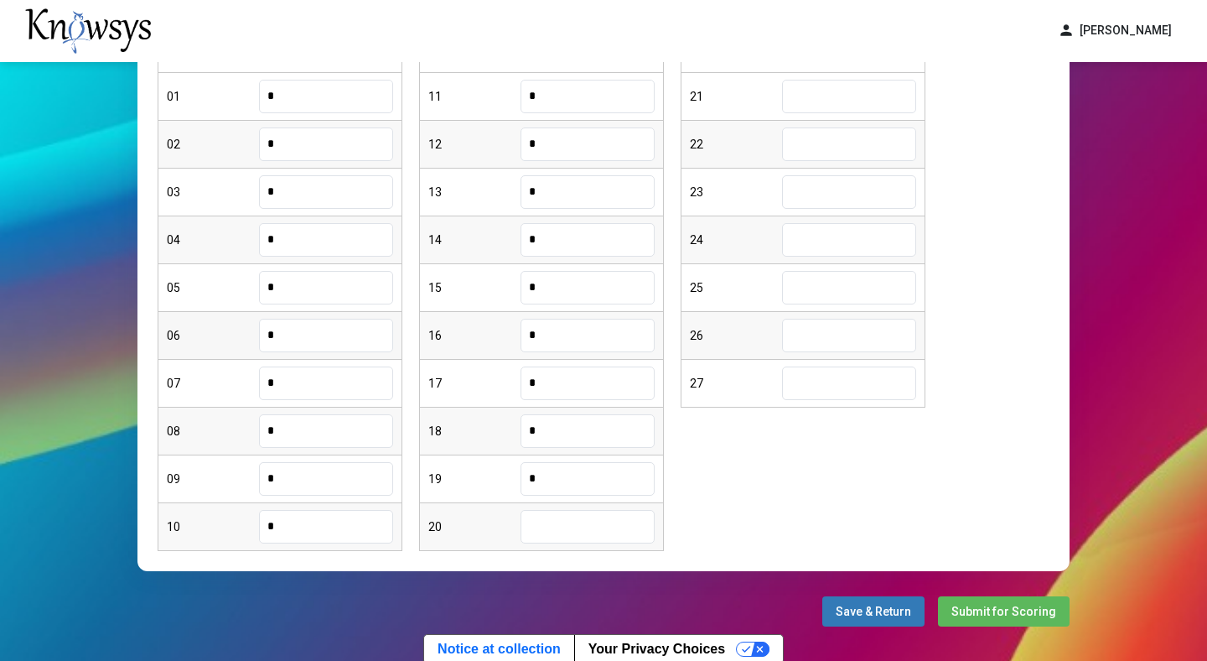
type input "*"
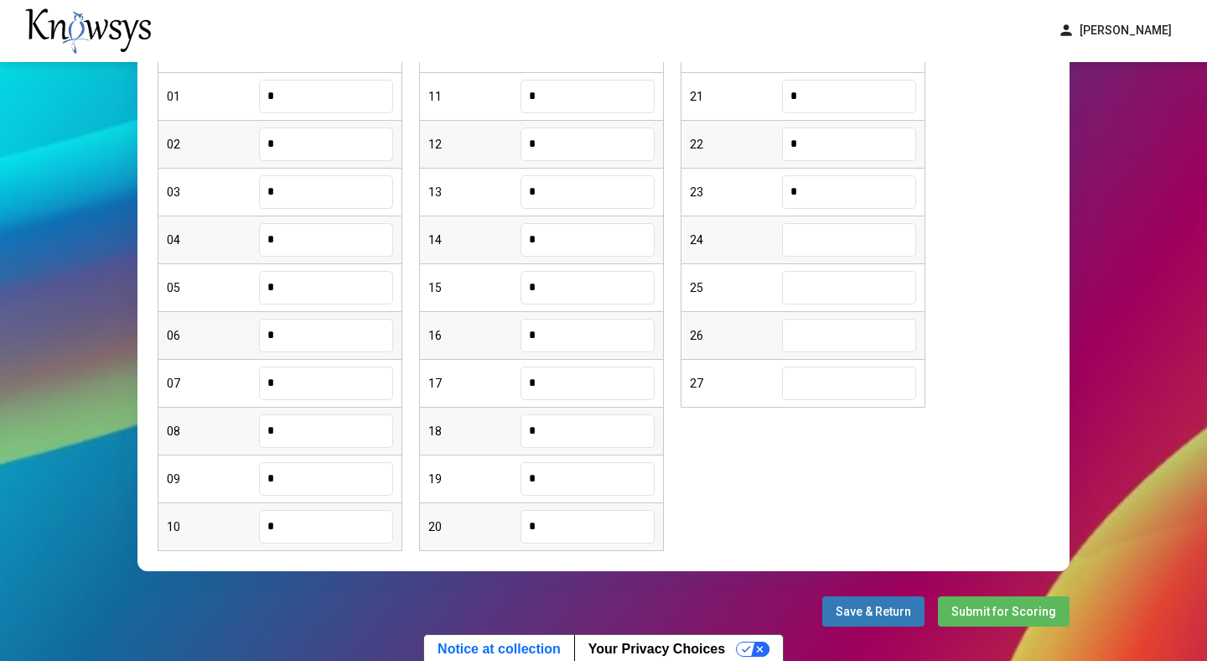
type input "*"
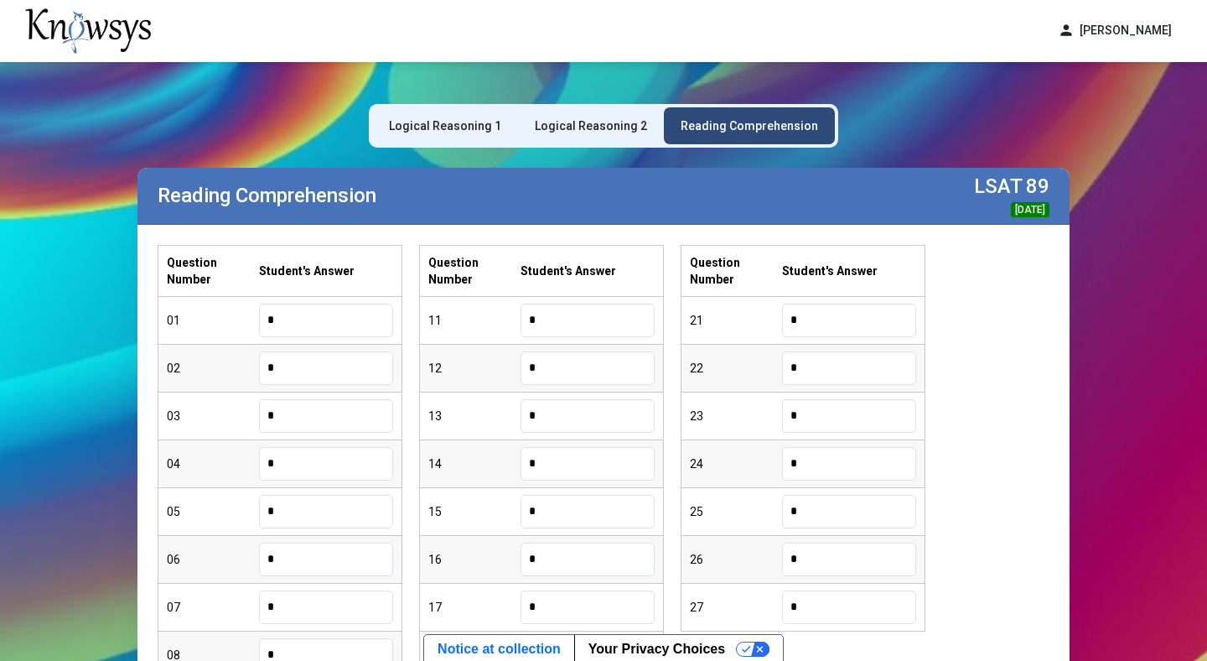
type input "*"
click at [449, 123] on div "Logical Reasoning 1" at bounding box center [445, 125] width 112 height 17
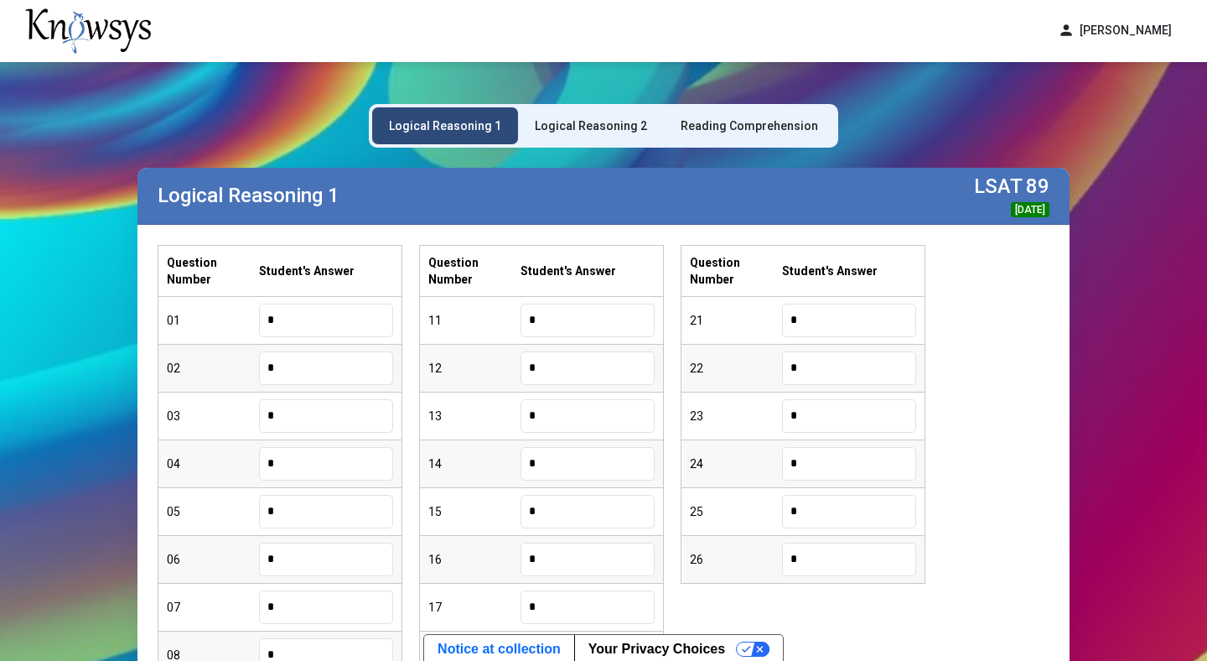
click at [336, 362] on input "*" at bounding box center [326, 368] width 134 height 34
click at [710, 130] on div "Reading Comprehension" at bounding box center [749, 125] width 137 height 17
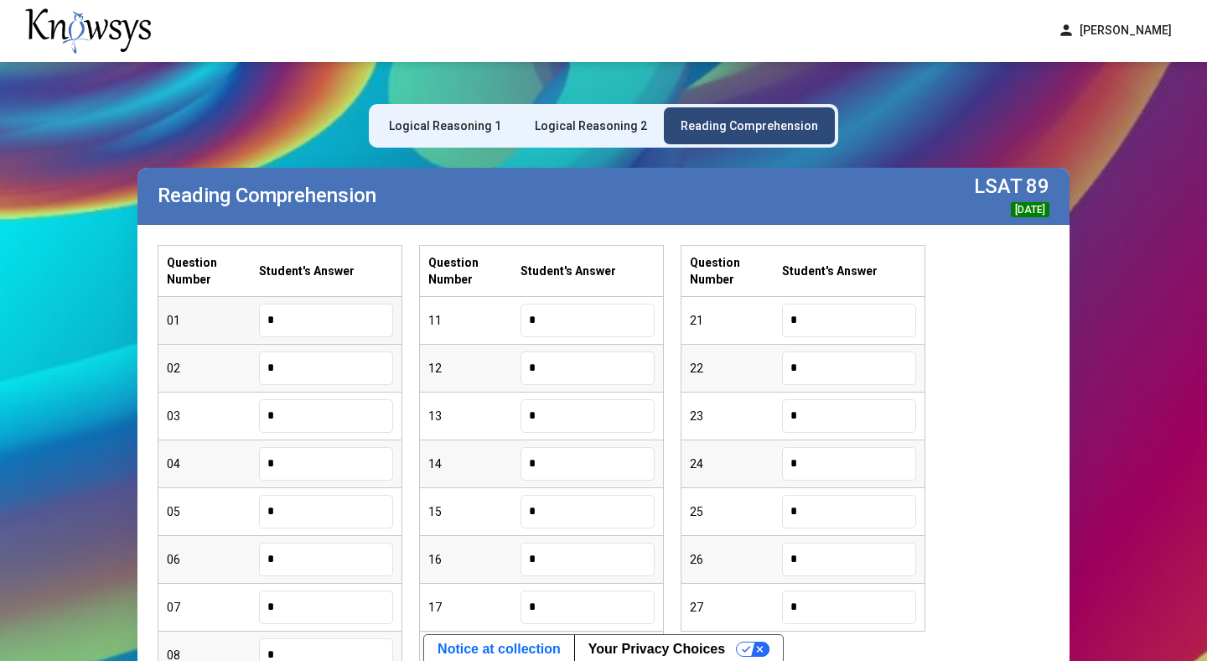
click at [354, 335] on input "*" at bounding box center [326, 320] width 134 height 34
click at [612, 134] on div "Logical Reasoning 2" at bounding box center [591, 125] width 146 height 37
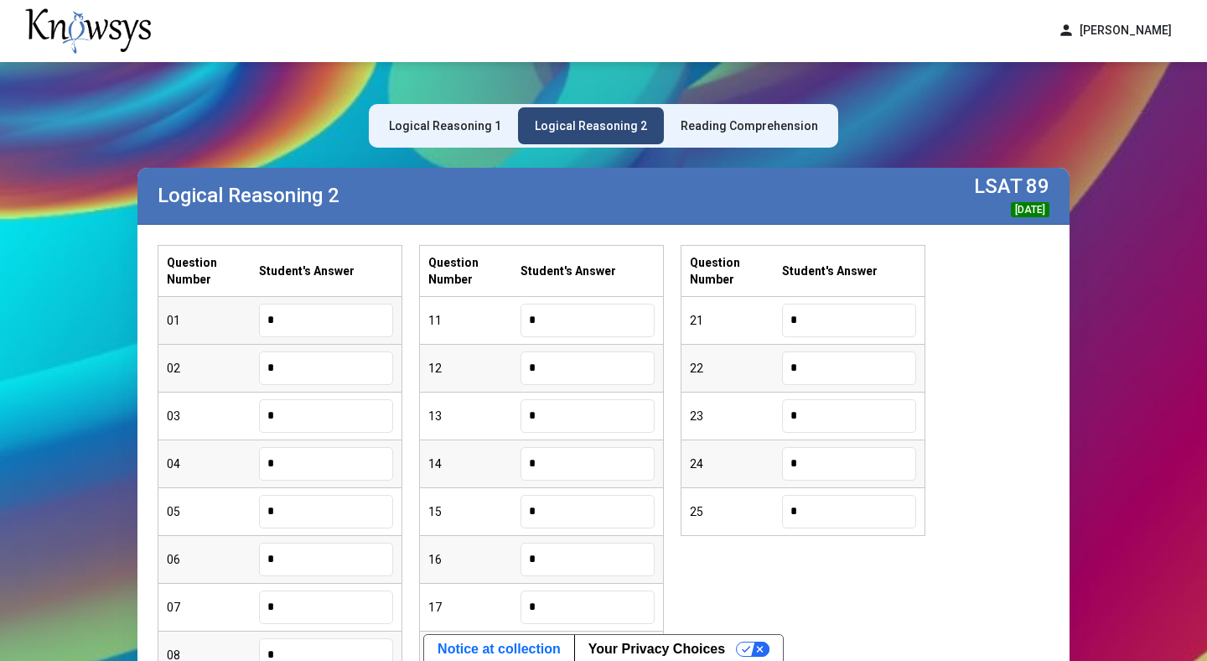
click at [342, 330] on input "*" at bounding box center [326, 320] width 134 height 34
click at [756, 127] on div "Reading Comprehension" at bounding box center [749, 125] width 137 height 17
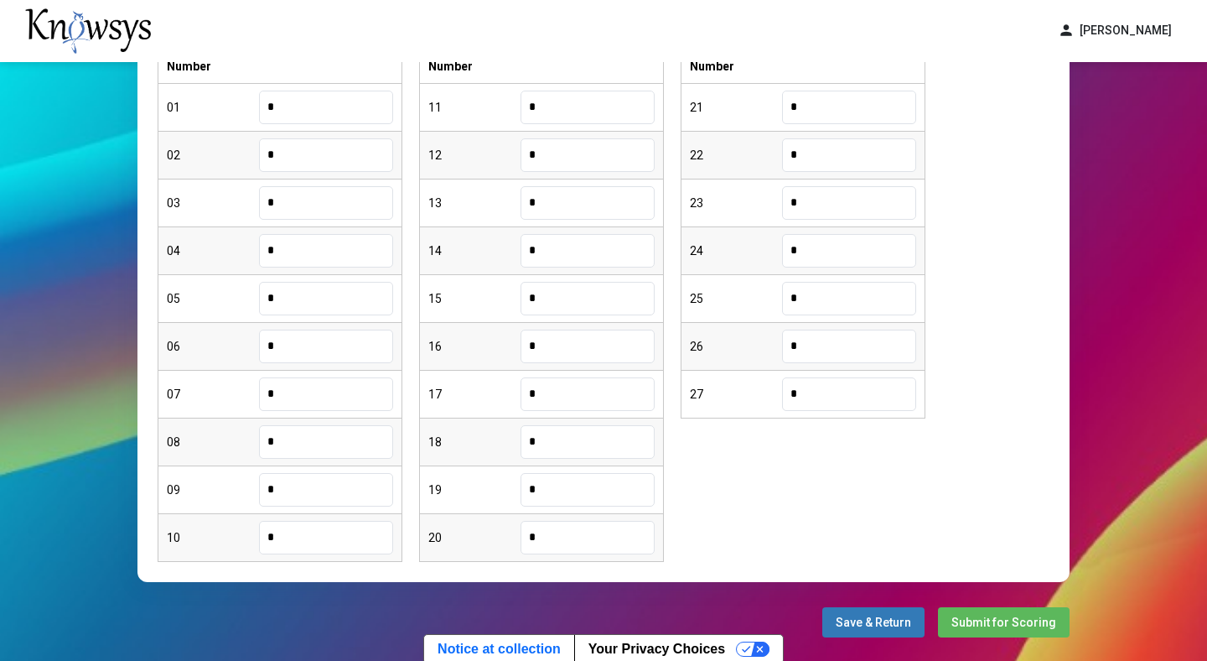
scroll to position [270, 0]
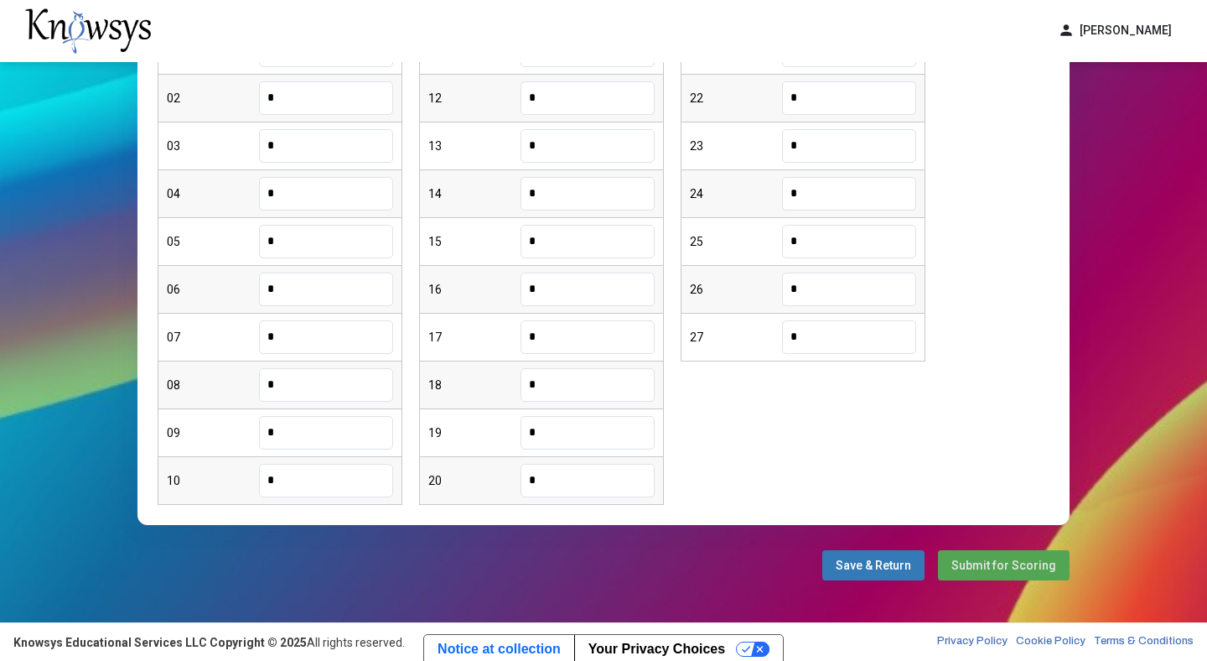
click at [1004, 577] on button "Submit for Scoring" at bounding box center [1004, 565] width 132 height 30
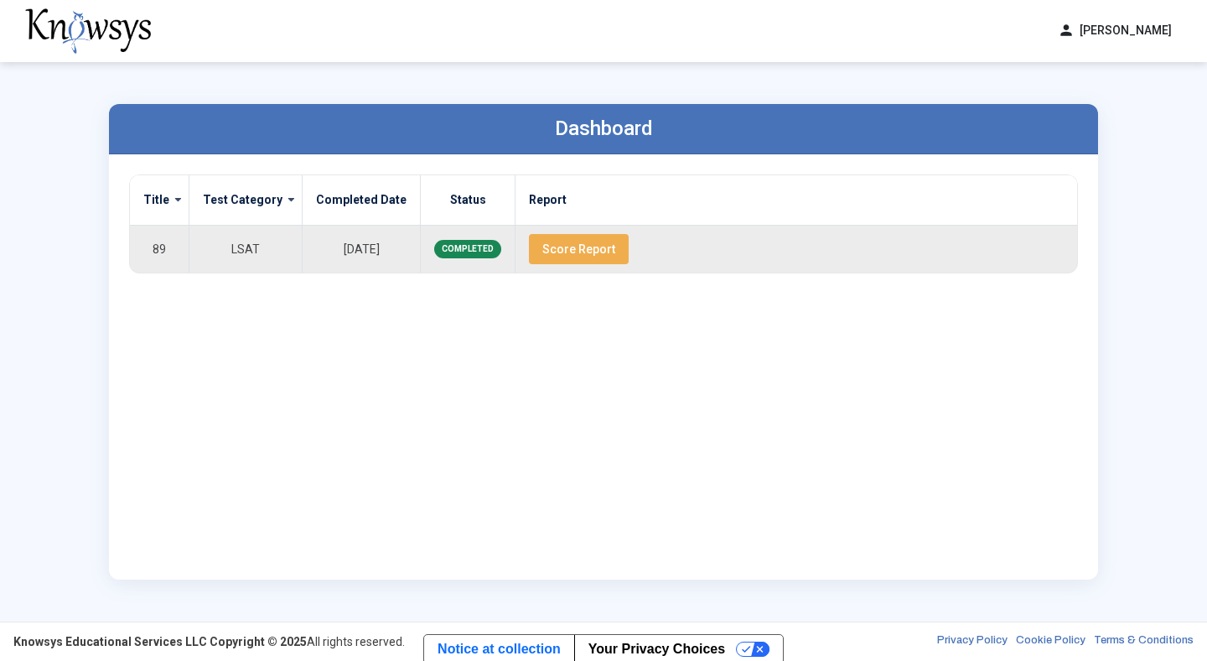
click at [549, 252] on span "Score Report" at bounding box center [578, 248] width 73 height 13
